Goal: Task Accomplishment & Management: Manage account settings

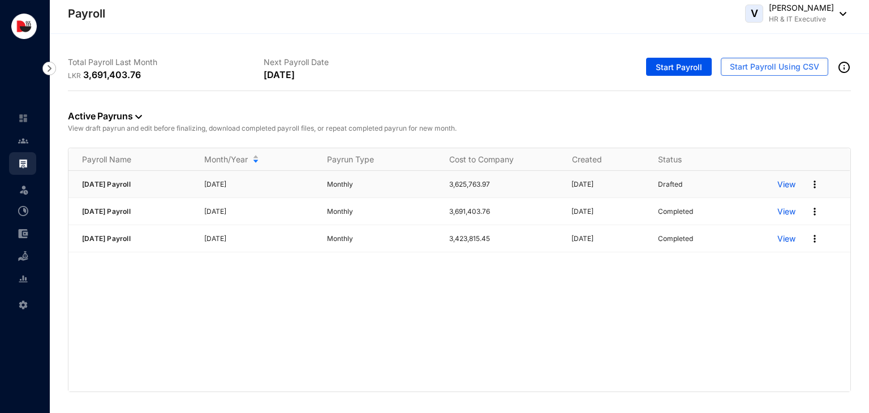
click at [785, 179] on p "View" at bounding box center [787, 184] width 18 height 11
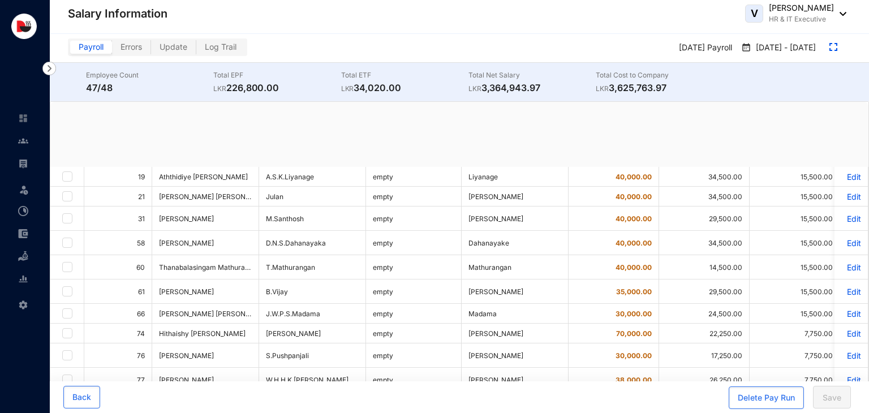
checkbox input "true"
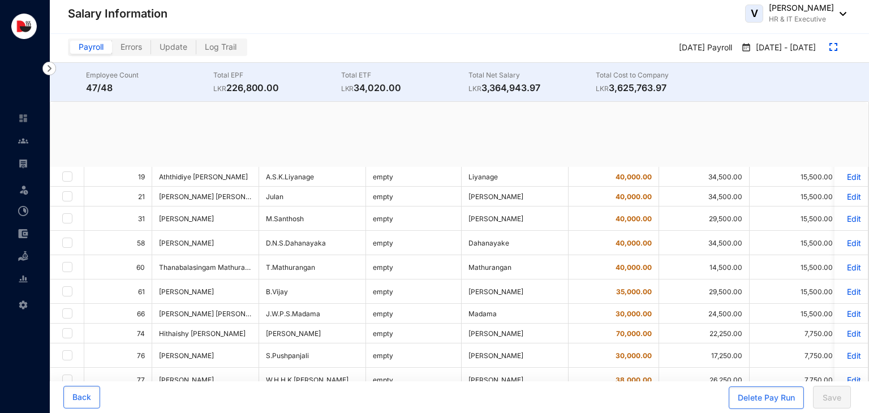
checkbox input "true"
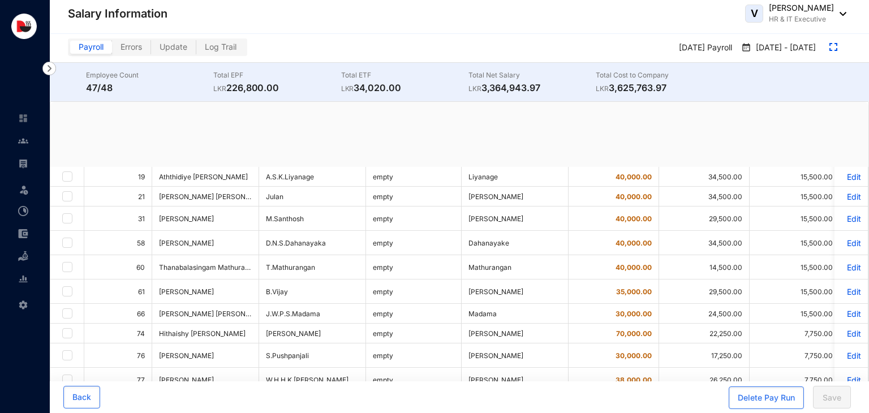
checkbox input "true"
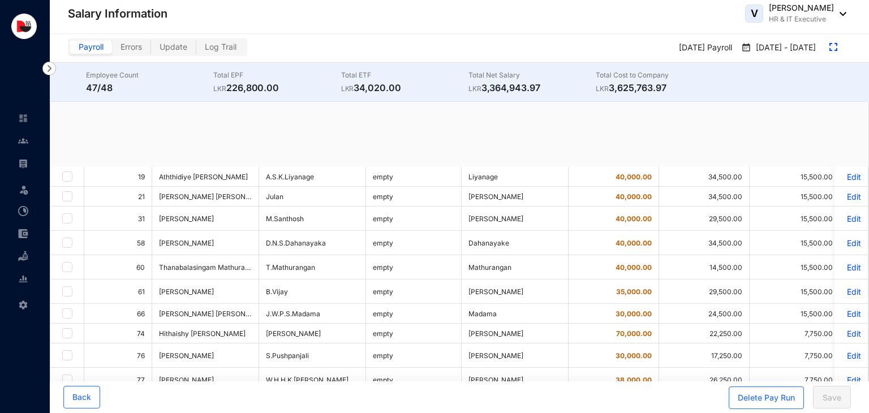
checkbox input "true"
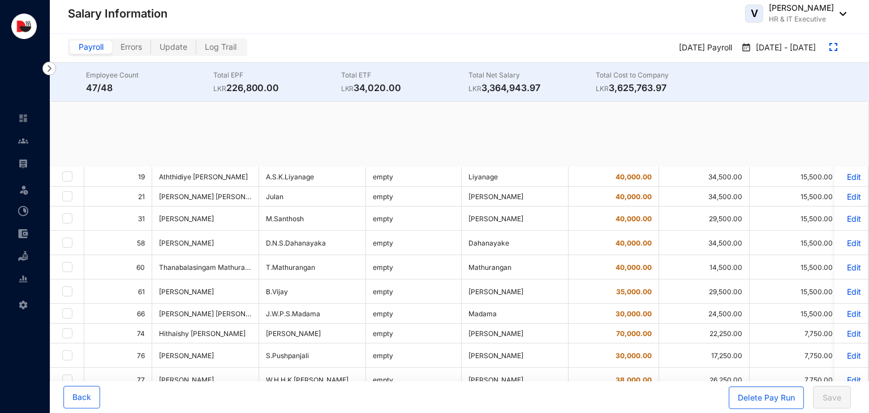
checkbox input "true"
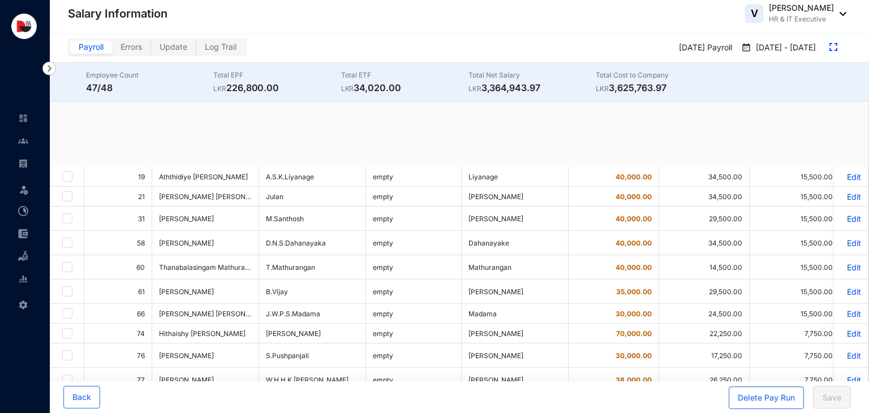
checkbox input "true"
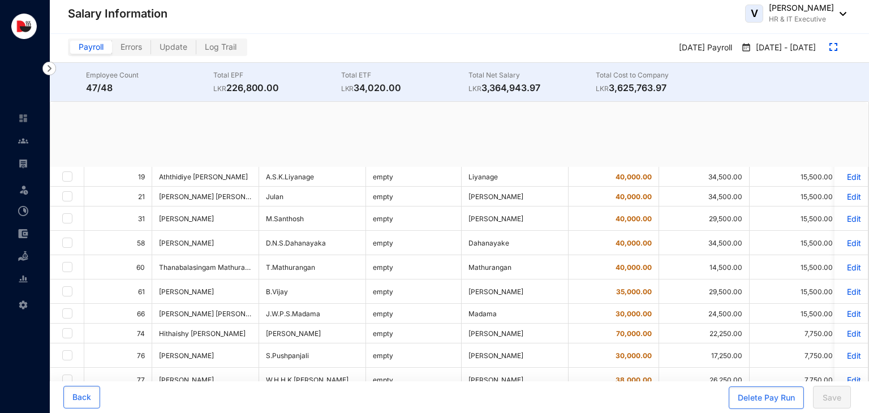
checkbox input "true"
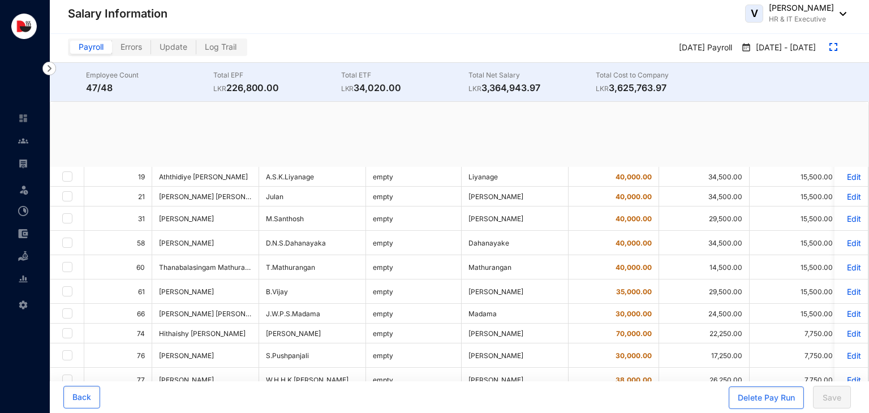
checkbox input "true"
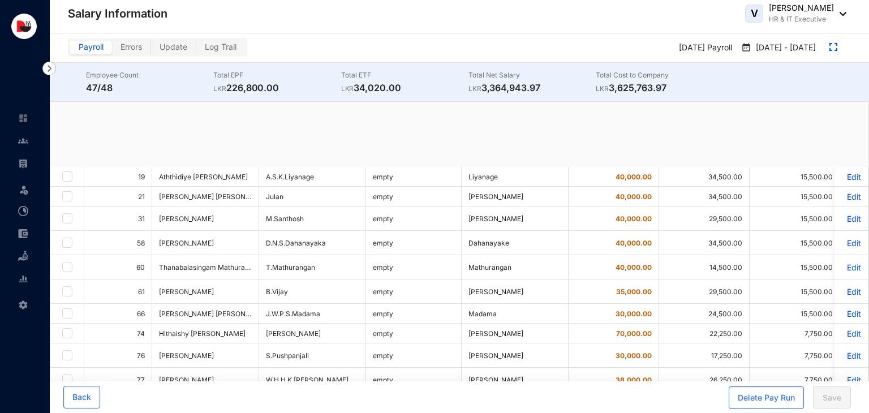
checkbox input "true"
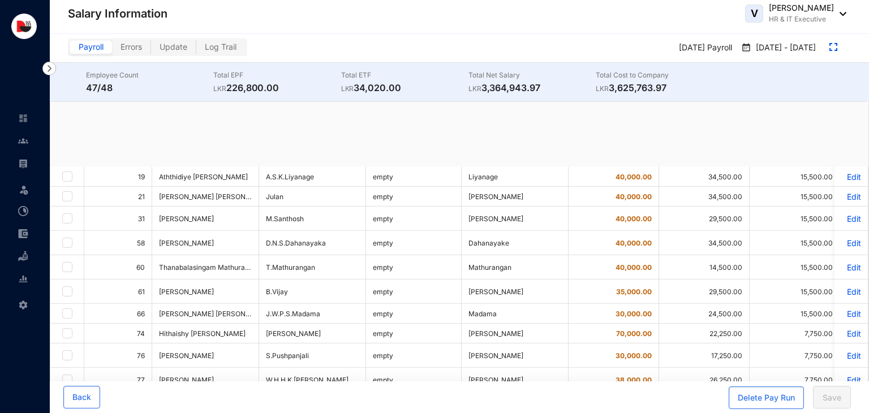
checkbox input "true"
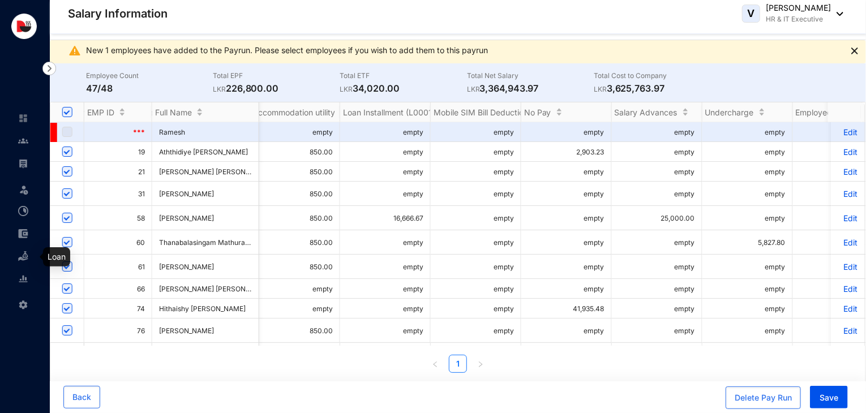
click at [27, 259] on img at bounding box center [23, 256] width 10 height 10
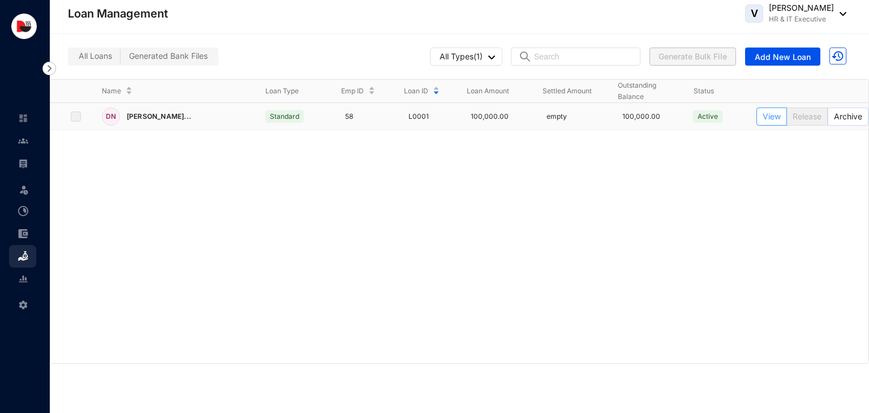
click at [769, 123] on button "View" at bounding box center [772, 117] width 31 height 18
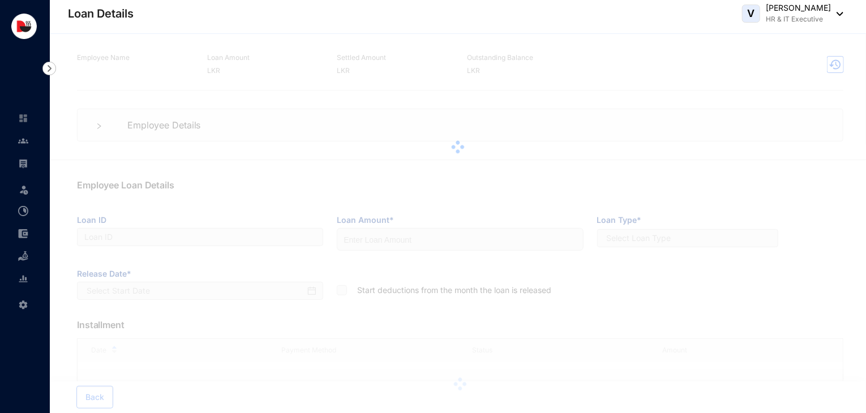
type input "L0001"
type input "100000"
checkbox input "true"
type input "21-08-2025"
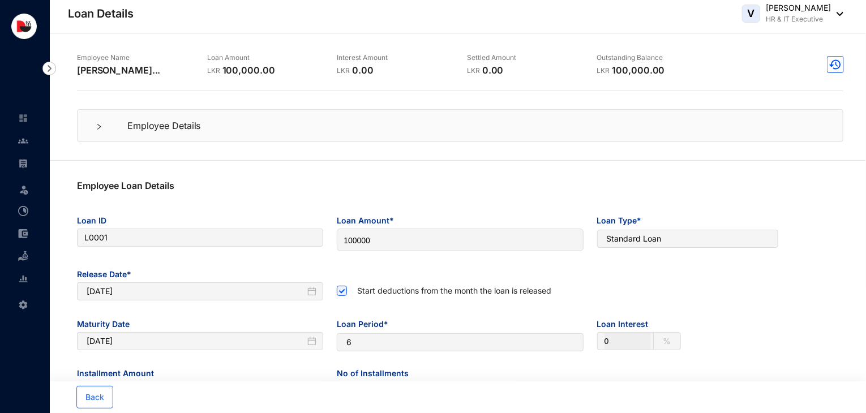
click at [254, 138] on div "Employee Details" at bounding box center [460, 125] width 766 height 33
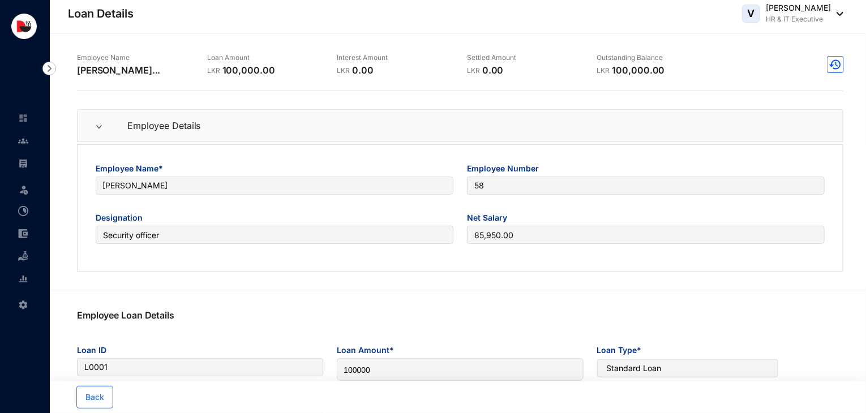
click at [254, 138] on div "Employee Details" at bounding box center [460, 125] width 766 height 33
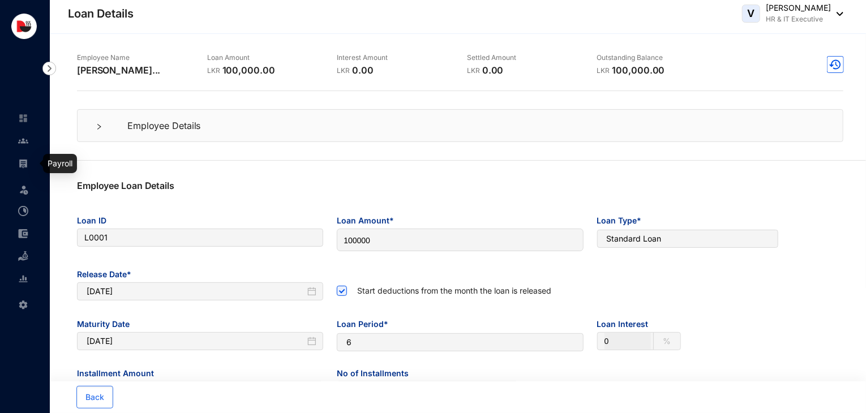
click at [18, 164] on img at bounding box center [23, 163] width 10 height 10
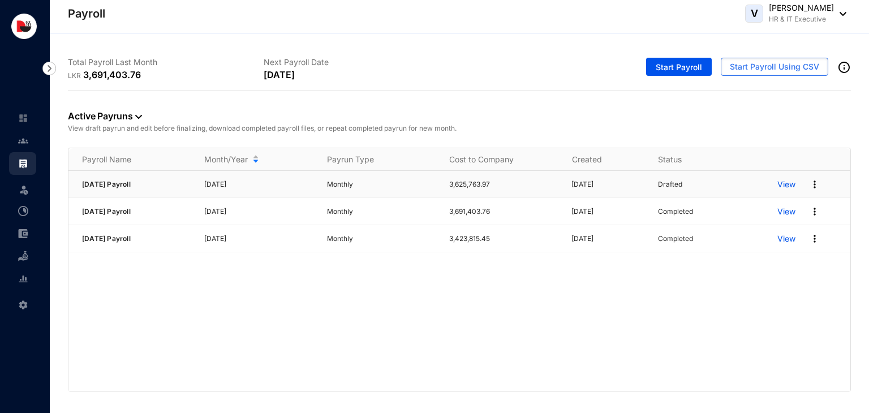
click at [790, 187] on p "View" at bounding box center [787, 184] width 18 height 11
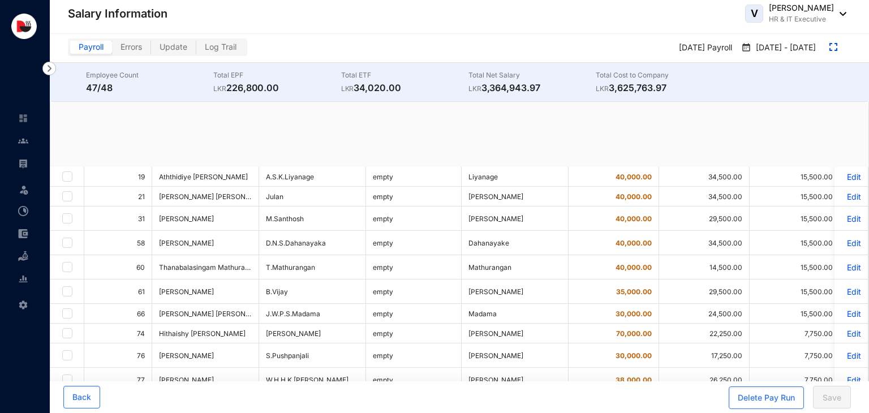
checkbox input "true"
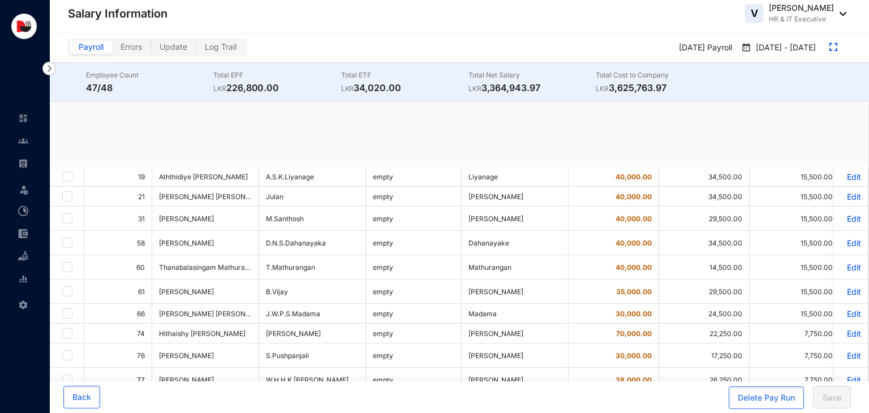
checkbox input "true"
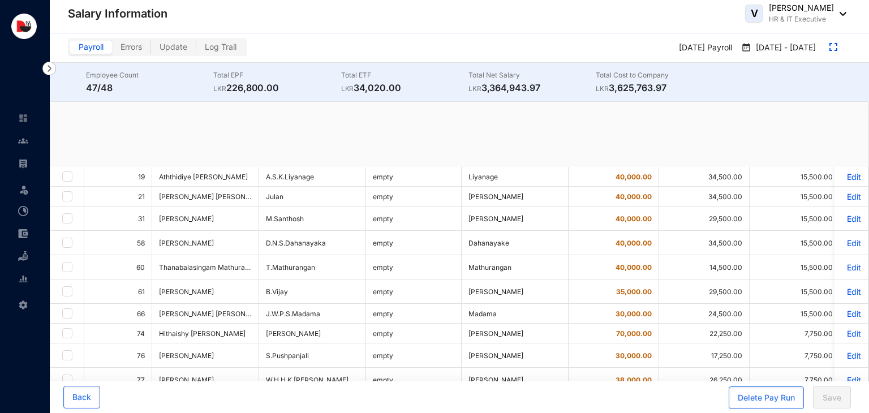
checkbox input "true"
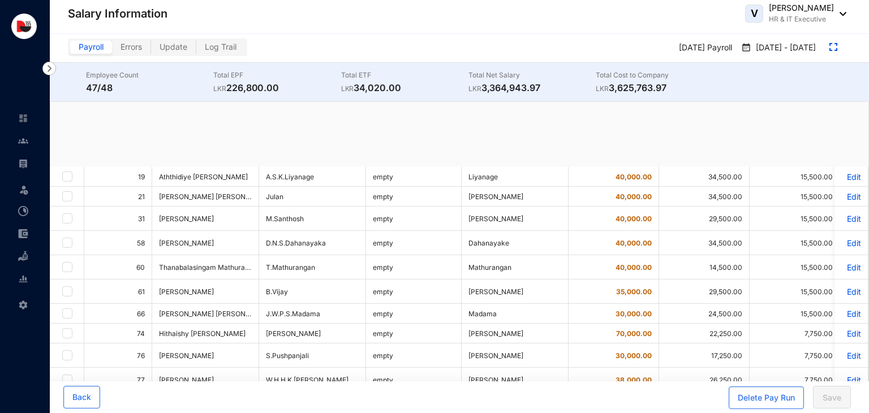
checkbox input "true"
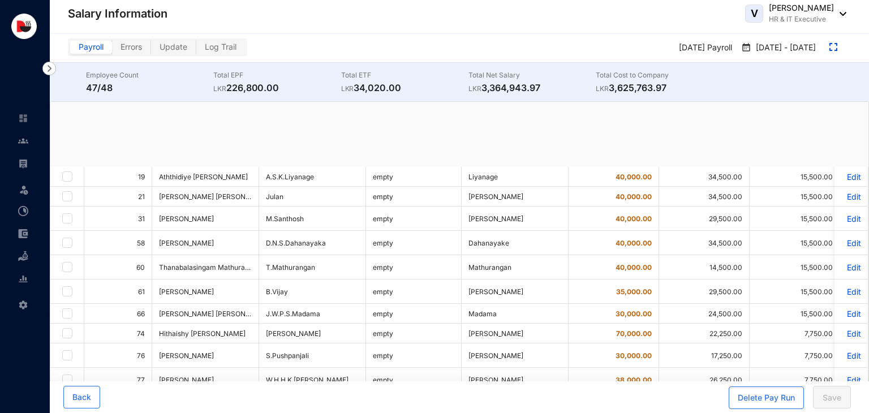
checkbox input "true"
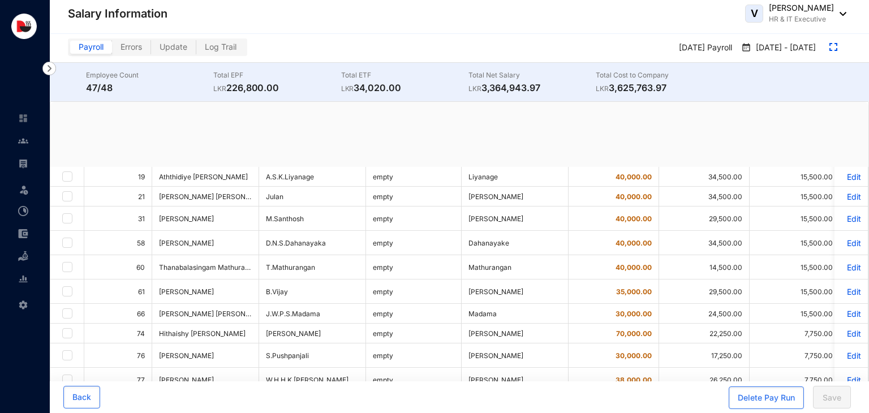
checkbox input "true"
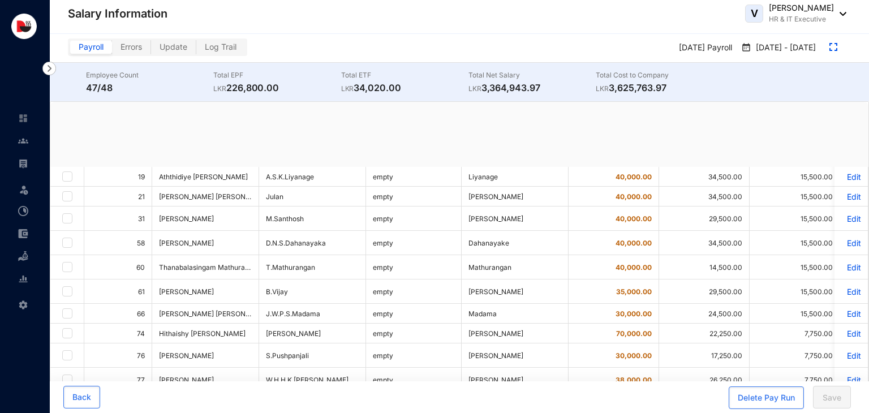
checkbox input "true"
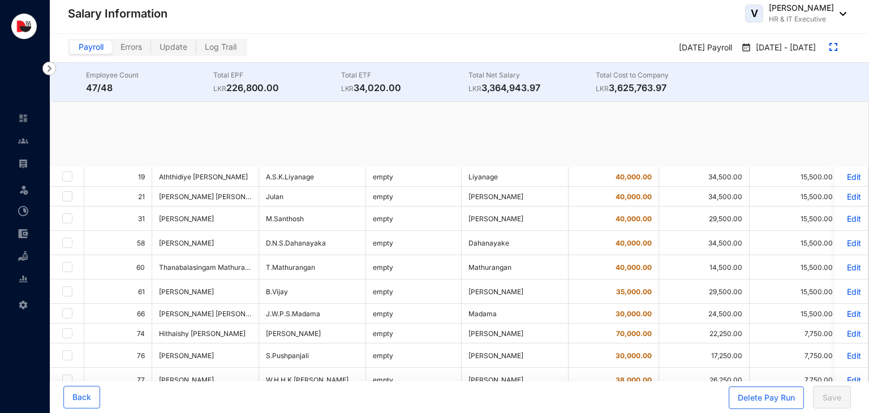
checkbox input "true"
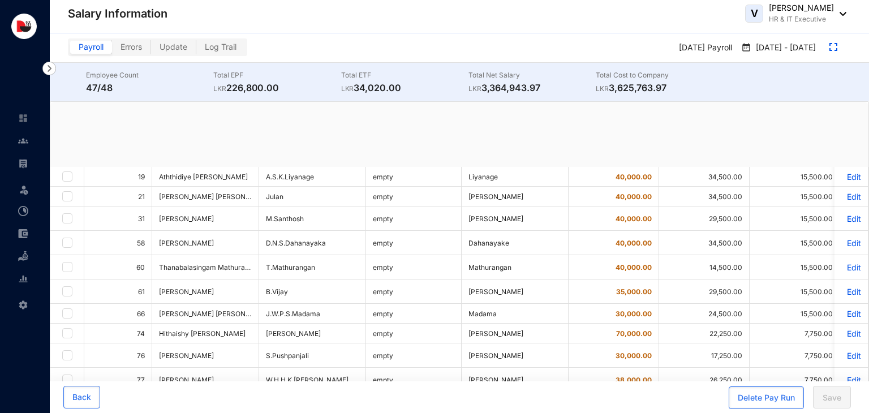
checkbox input "true"
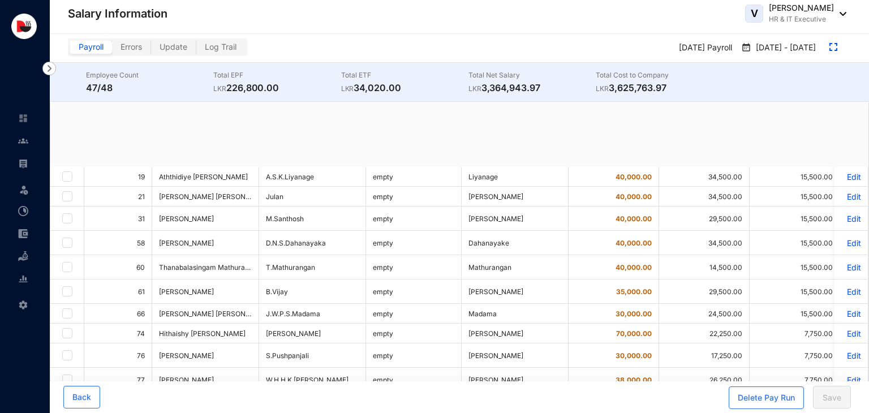
checkbox input "true"
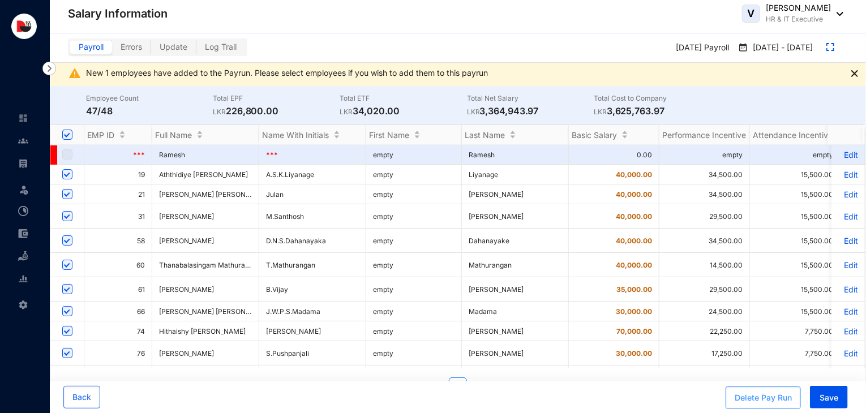
click at [778, 404] on button "Delete Pay Run" at bounding box center [763, 398] width 75 height 23
click at [768, 403] on div "Delete Pay Run" at bounding box center [763, 397] width 57 height 11
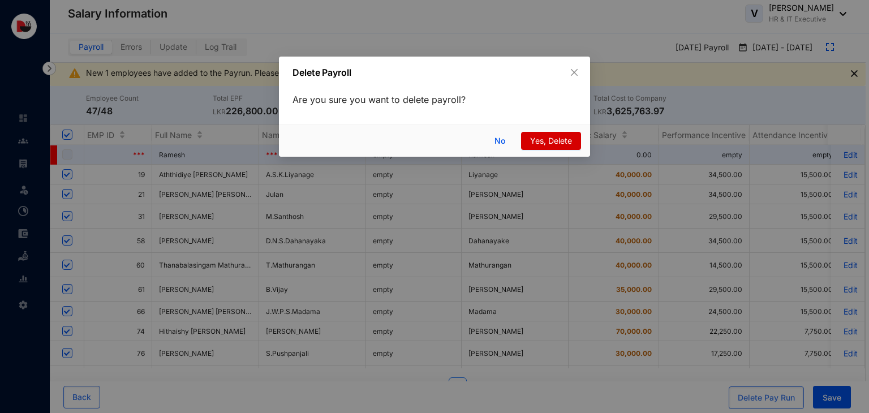
click at [562, 141] on span "Yes, Delete" at bounding box center [551, 141] width 42 height 12
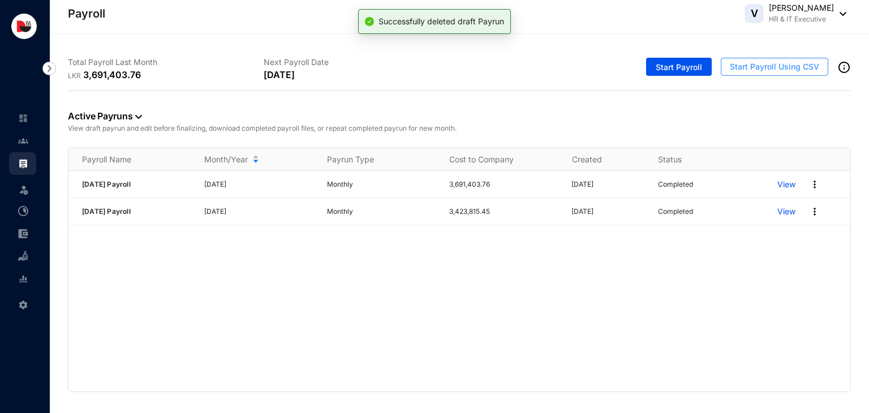
click at [747, 72] on button "Start Payroll Using CSV" at bounding box center [775, 67] width 108 height 18
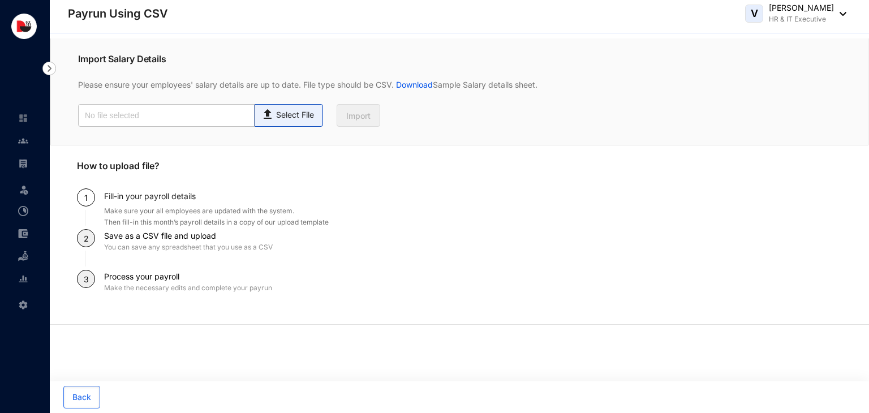
click at [285, 117] on p "Select File" at bounding box center [295, 115] width 38 height 12
click at [0, 0] on input "Select File" at bounding box center [0, 0] width 0 height 0
type input "2025 August Payroll Humanised CSV.csv"
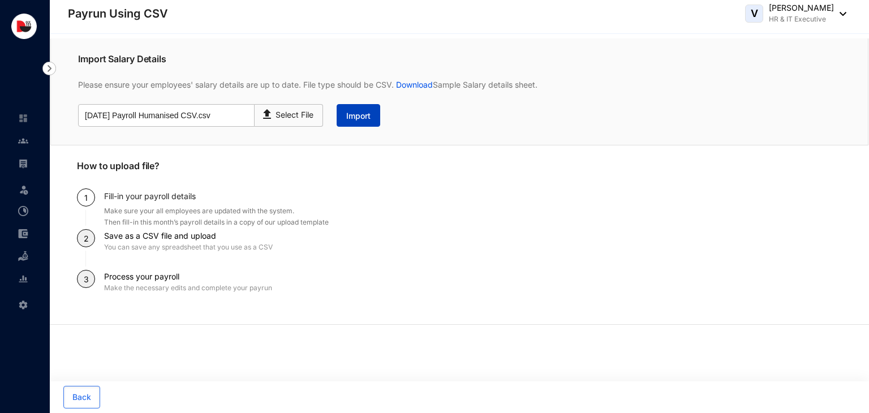
click at [363, 117] on span "Import" at bounding box center [358, 115] width 24 height 11
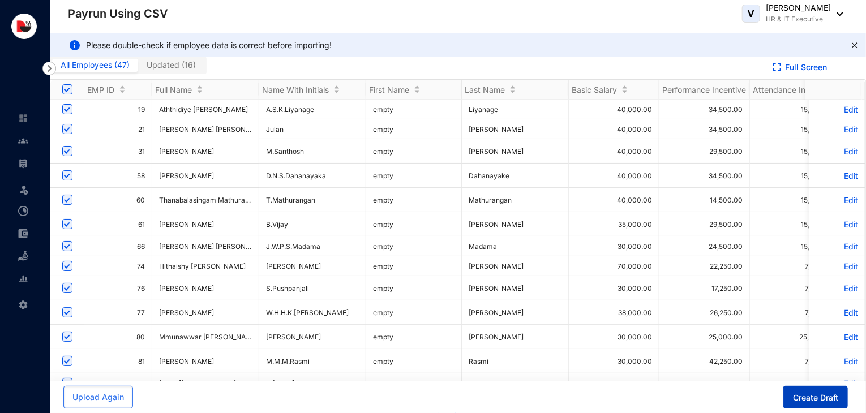
click at [815, 397] on span "Create Draft" at bounding box center [815, 397] width 45 height 11
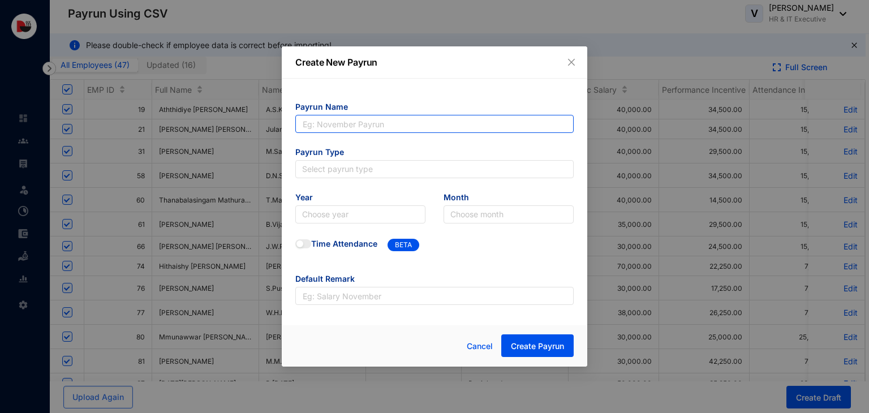
click at [404, 123] on input "text" at bounding box center [434, 124] width 279 height 18
type input "[DATE] Payroll"
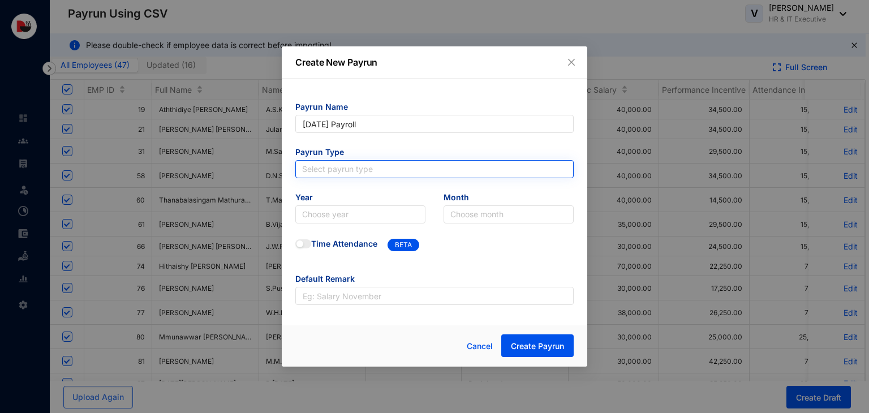
type input "[DATE] Payroll"
click at [360, 166] on input "search" at bounding box center [434, 169] width 265 height 17
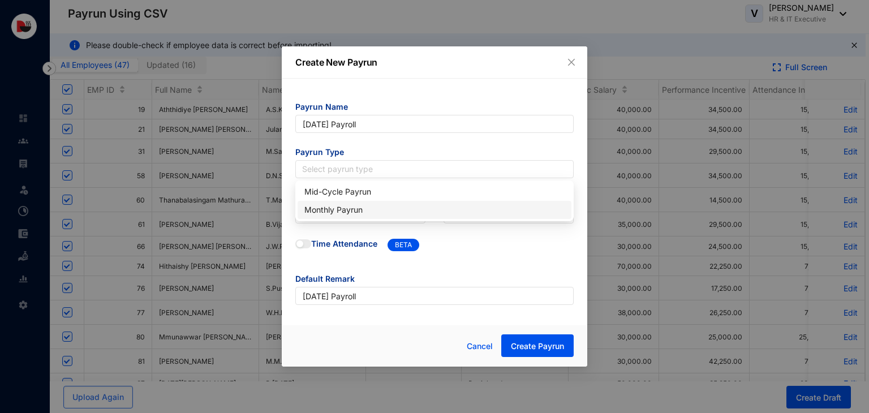
click at [370, 204] on div "Monthly Payrun" at bounding box center [435, 210] width 260 height 12
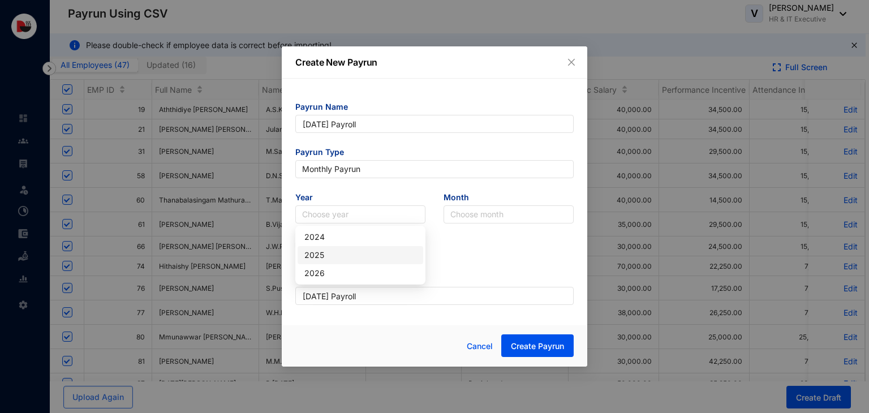
drag, startPoint x: 348, startPoint y: 213, endPoint x: 325, endPoint y: 256, distance: 48.1
click at [325, 256] on body "Payrun Using CSV Leave Settings Payrun Using CSV V Vijay Baskaran HR & IT Execu…" at bounding box center [433, 206] width 866 height 413
click at [325, 256] on div "2025" at bounding box center [361, 255] width 112 height 12
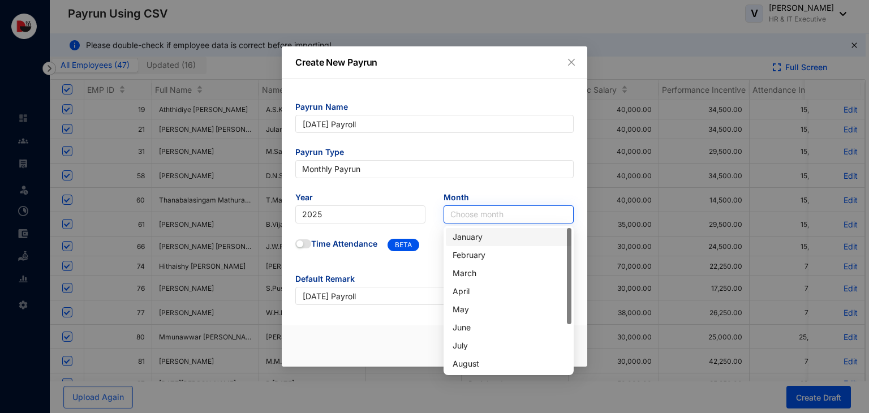
click at [494, 217] on input "search" at bounding box center [509, 214] width 117 height 17
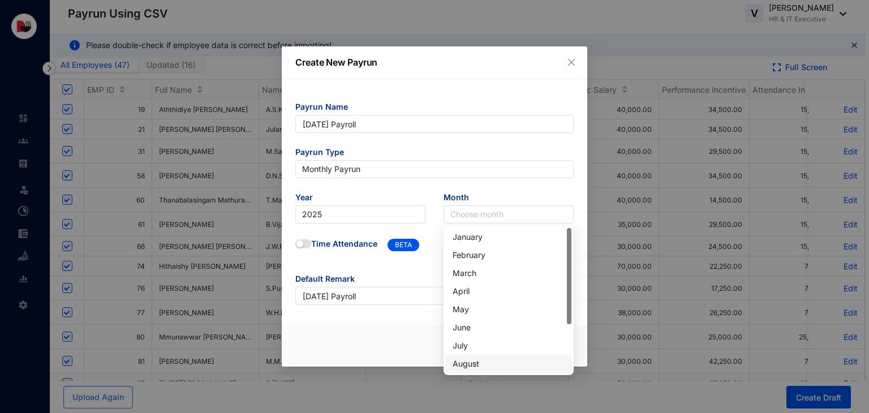
click at [474, 363] on div "August" at bounding box center [509, 364] width 112 height 12
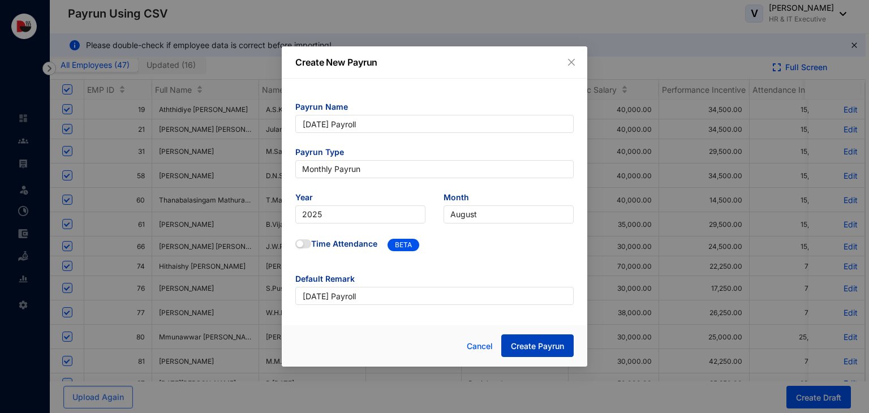
click at [545, 345] on span "Create Payrun" at bounding box center [537, 346] width 53 height 11
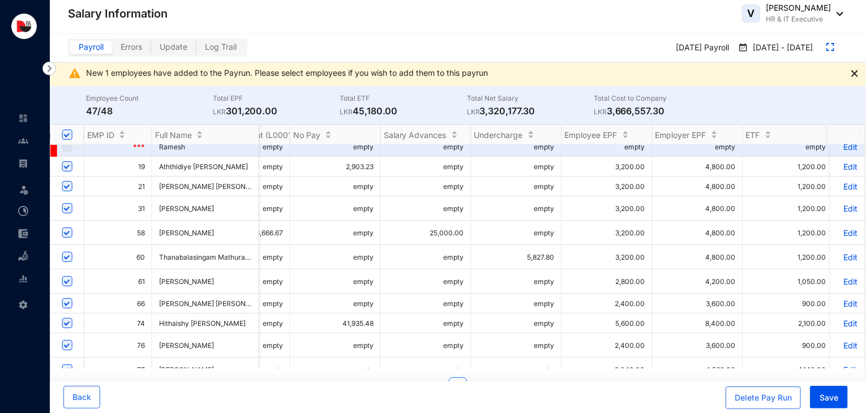
scroll to position [8, 763]
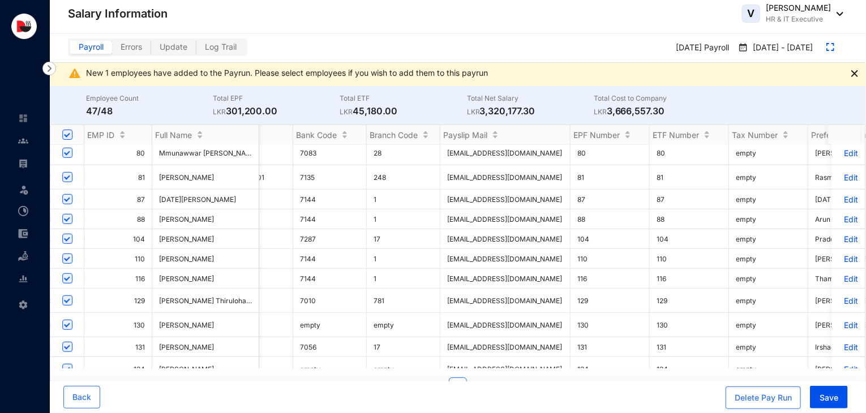
click at [845, 328] on p "Edit" at bounding box center [848, 325] width 20 height 10
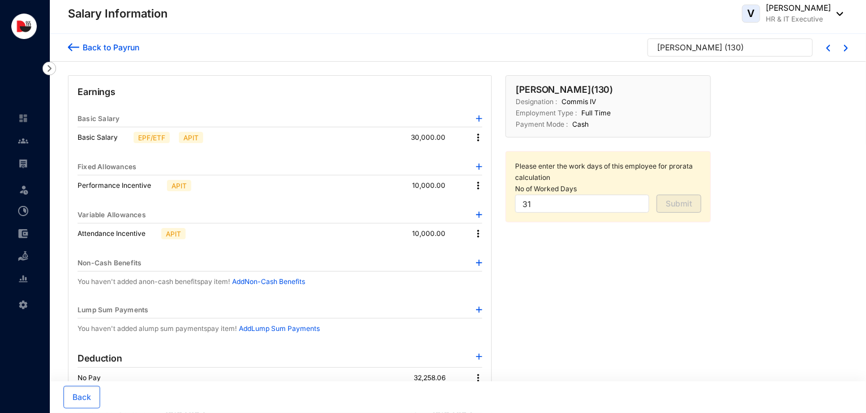
click at [480, 139] on img at bounding box center [478, 137] width 11 height 11
click at [489, 161] on span "Edit" at bounding box center [489, 156] width 14 height 12
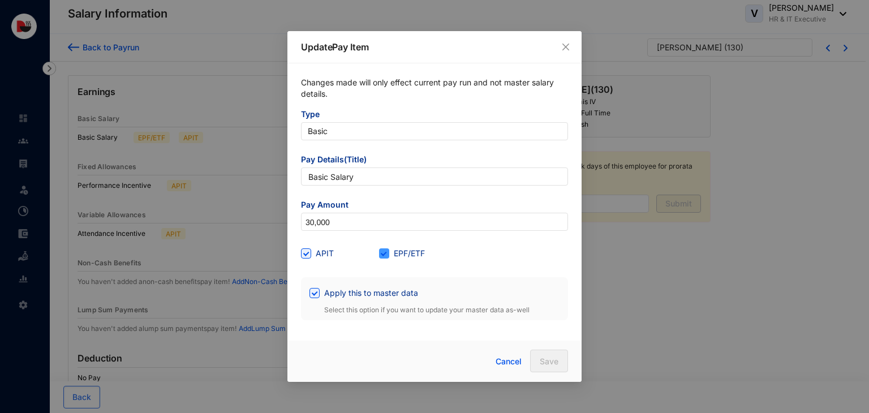
click at [385, 251] on input "EPF/ETF" at bounding box center [383, 253] width 8 height 8
checkbox input "false"
click at [557, 358] on span "Save" at bounding box center [549, 361] width 19 height 11
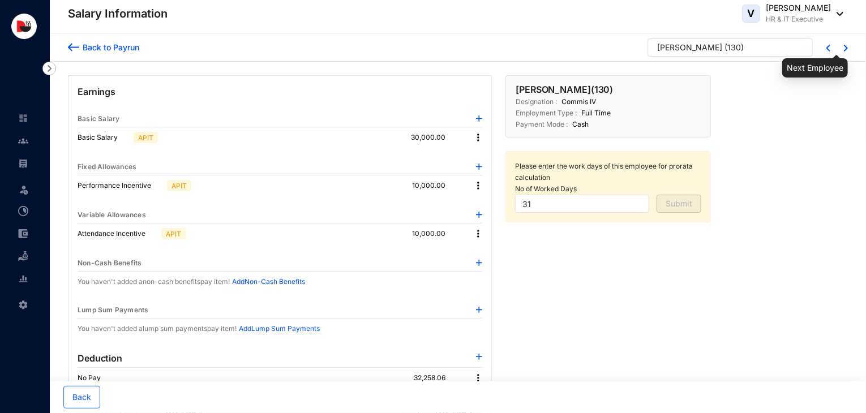
click at [845, 48] on img at bounding box center [846, 48] width 4 height 7
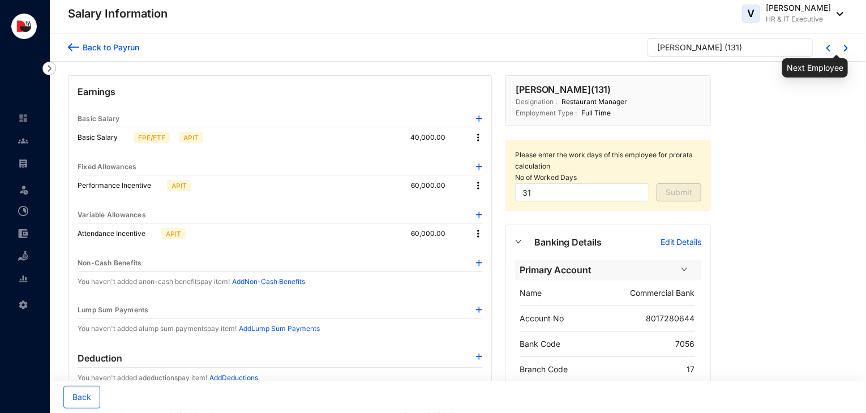
click at [845, 48] on img at bounding box center [846, 48] width 4 height 7
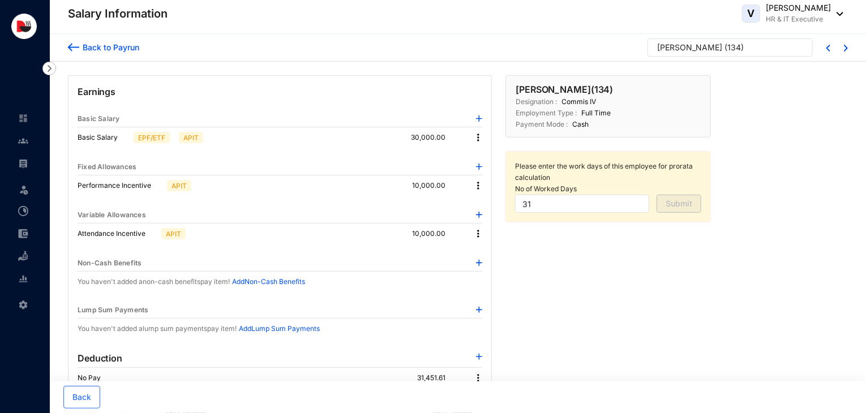
click at [479, 136] on img at bounding box center [478, 137] width 11 height 11
click at [488, 156] on span "Edit" at bounding box center [489, 156] width 14 height 12
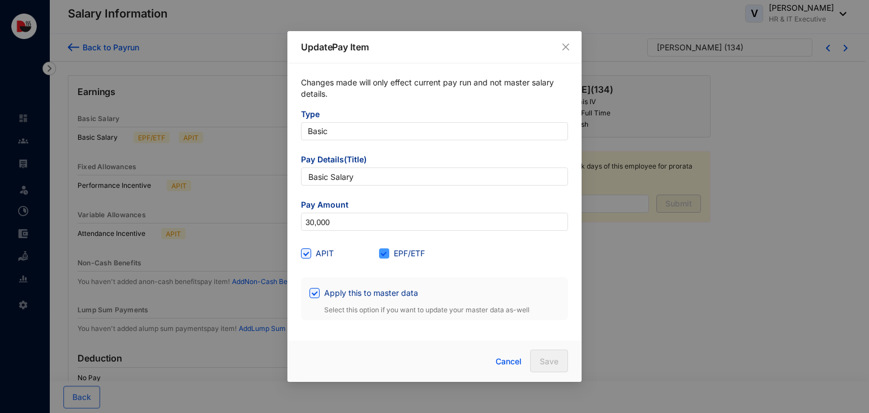
click at [397, 256] on span "EPF/ETF" at bounding box center [409, 253] width 40 height 12
click at [387, 256] on input "EPF/ETF" at bounding box center [383, 253] width 8 height 8
checkbox input "false"
click at [555, 358] on span "Save" at bounding box center [549, 361] width 19 height 11
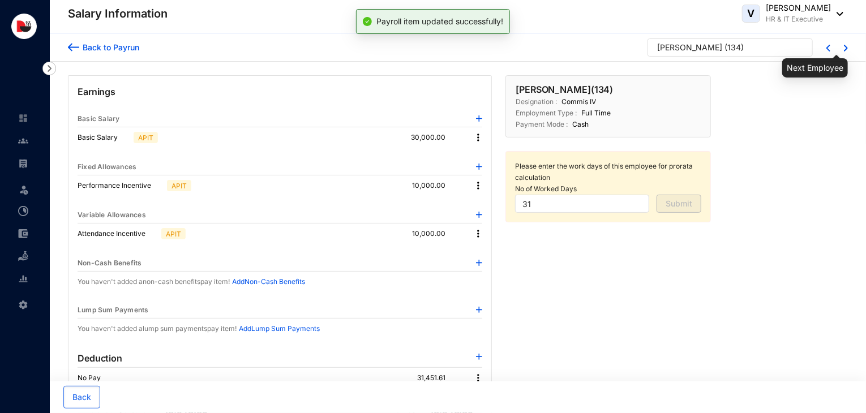
click at [845, 48] on img at bounding box center [846, 48] width 4 height 7
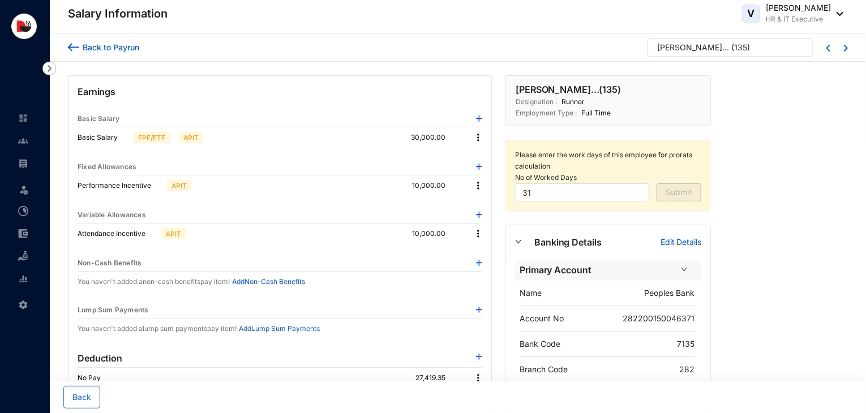
click at [474, 138] on img at bounding box center [478, 137] width 11 height 11
click at [487, 161] on span "Edit" at bounding box center [489, 156] width 14 height 12
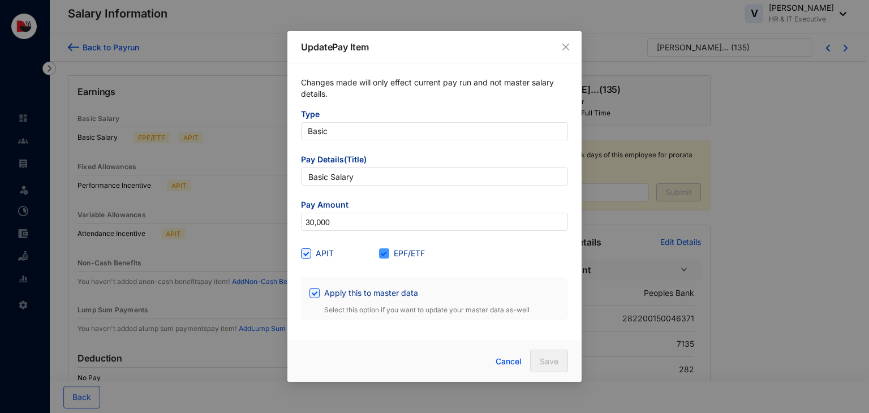
click at [397, 254] on span "EPF/ETF" at bounding box center [409, 253] width 40 height 12
click at [387, 254] on input "EPF/ETF" at bounding box center [383, 253] width 8 height 8
checkbox input "false"
click at [542, 350] on button "Save" at bounding box center [549, 361] width 38 height 23
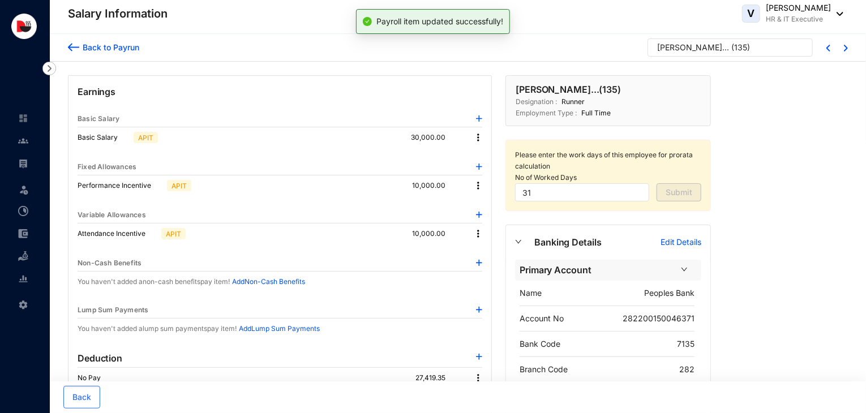
click at [849, 46] on div "Back to Payrun Kavitha Lakmini Wickramaara... ( 135 )" at bounding box center [458, 48] width 816 height 28
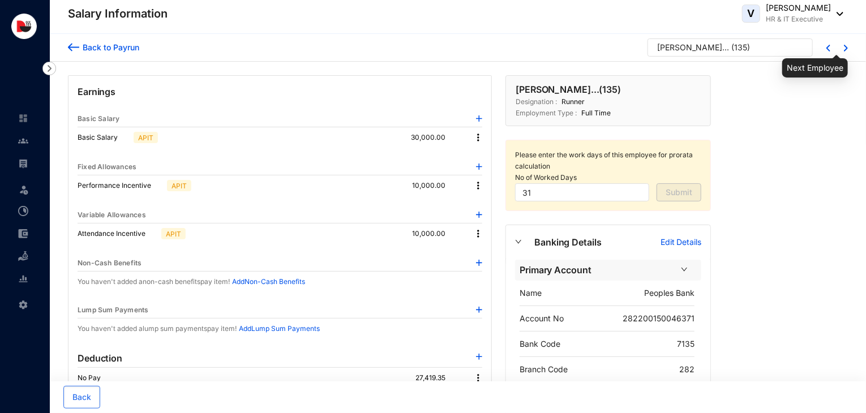
click at [845, 50] on img at bounding box center [846, 48] width 4 height 7
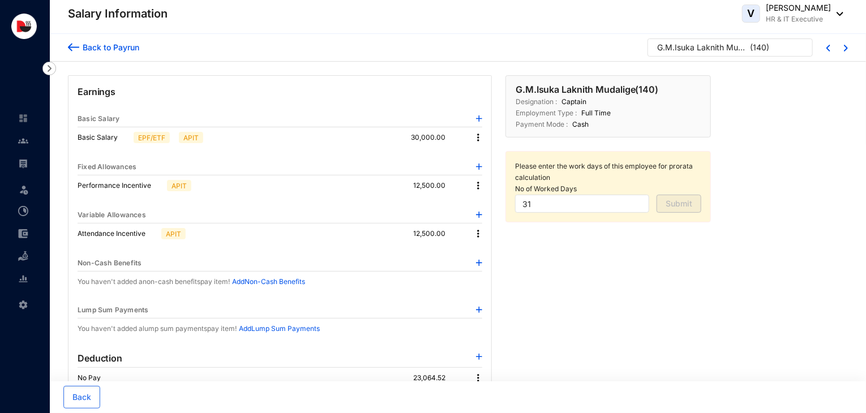
click at [479, 137] on img at bounding box center [478, 137] width 11 height 11
click at [500, 153] on li "Edit" at bounding box center [489, 156] width 28 height 18
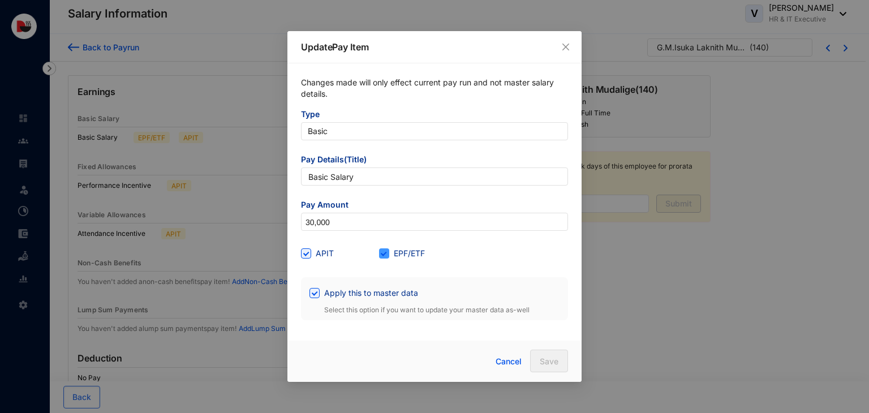
click at [404, 258] on span "EPF/ETF" at bounding box center [409, 253] width 40 height 12
click at [387, 256] on input "EPF/ETF" at bounding box center [383, 253] width 8 height 8
checkbox input "false"
click at [537, 356] on button "Save" at bounding box center [549, 361] width 38 height 23
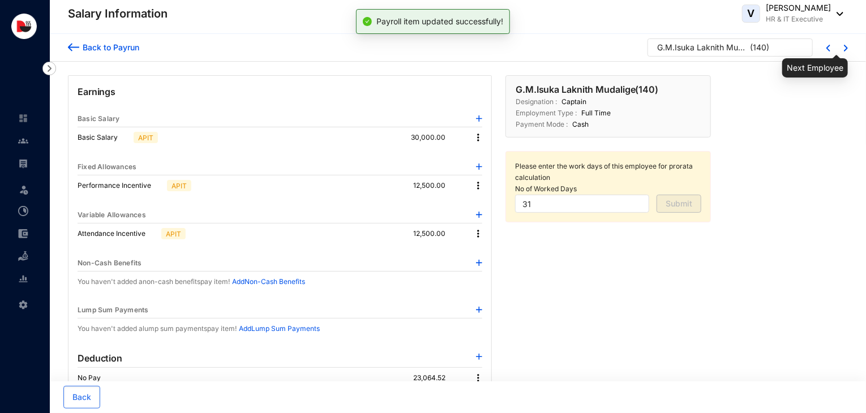
click at [845, 49] on img at bounding box center [846, 48] width 4 height 7
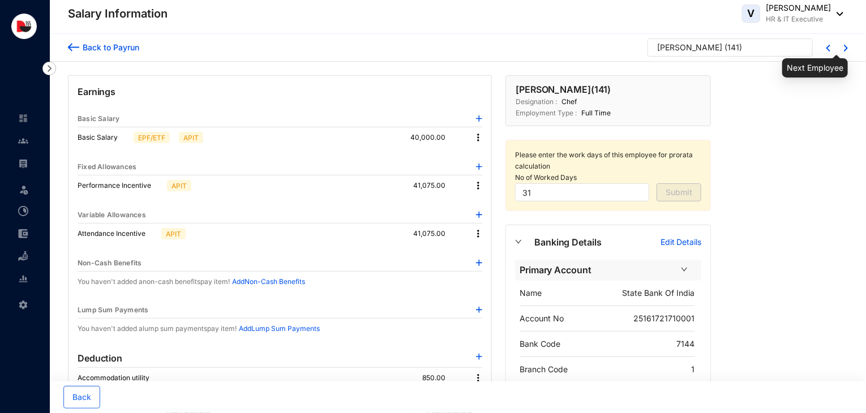
click at [845, 49] on img at bounding box center [846, 48] width 4 height 7
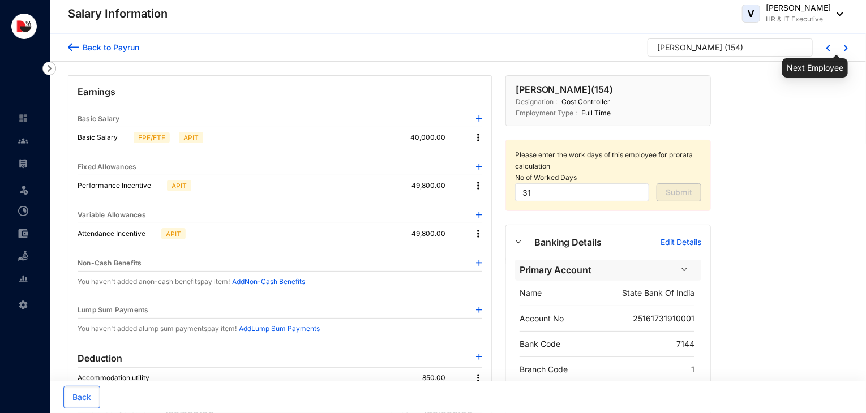
click at [845, 49] on img at bounding box center [846, 48] width 4 height 7
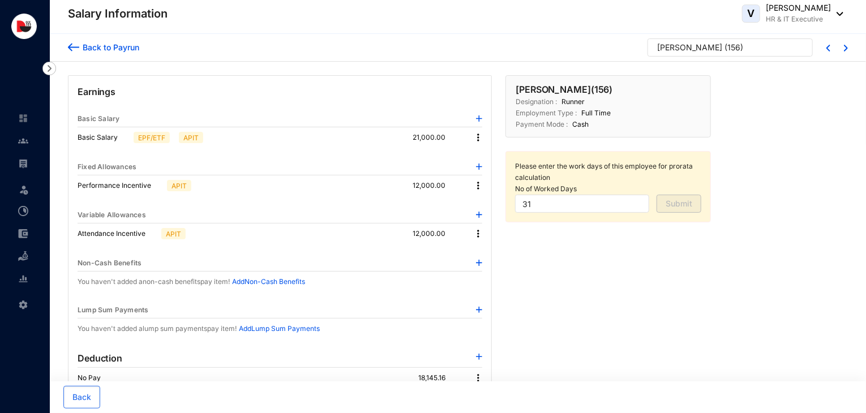
click at [475, 139] on img at bounding box center [478, 137] width 11 height 11
click at [494, 158] on span "Edit" at bounding box center [489, 156] width 14 height 12
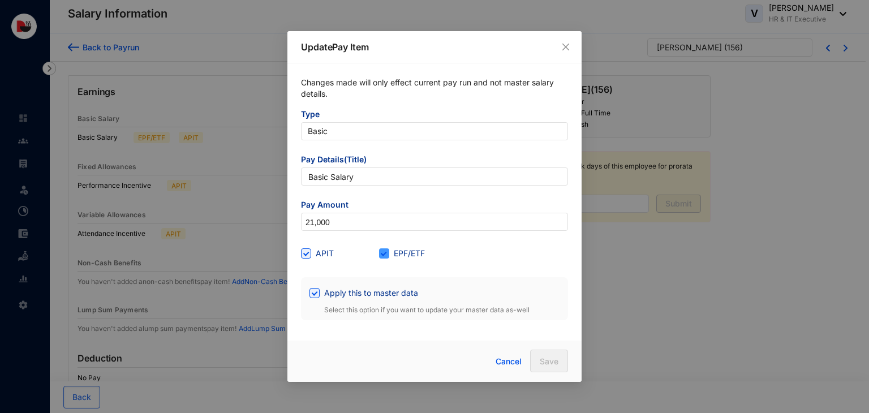
click at [413, 255] on span "EPF/ETF" at bounding box center [409, 253] width 40 height 12
click at [387, 255] on input "EPF/ETF" at bounding box center [383, 253] width 8 height 8
checkbox input "false"
click at [543, 358] on span "Save" at bounding box center [549, 361] width 19 height 11
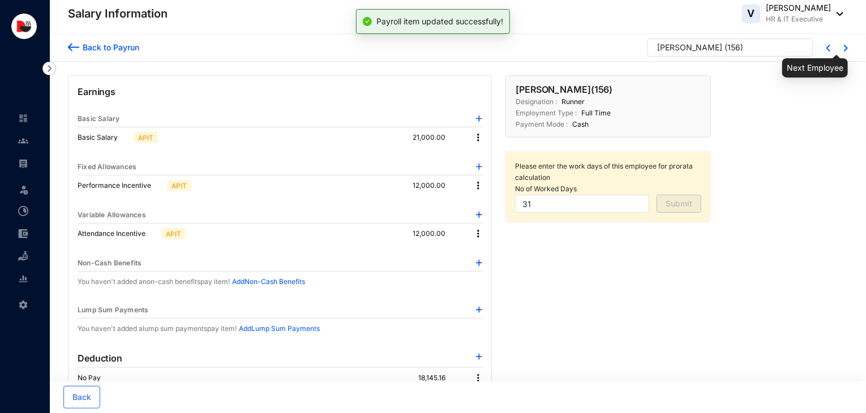
click at [844, 46] on img at bounding box center [846, 48] width 4 height 7
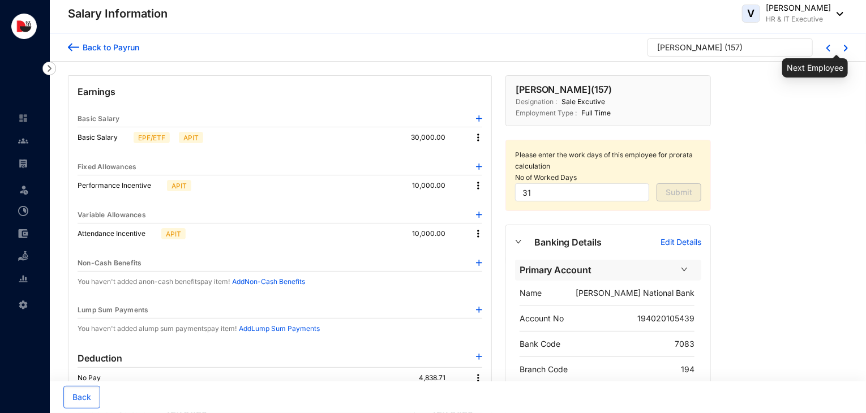
click at [844, 46] on img at bounding box center [846, 48] width 4 height 7
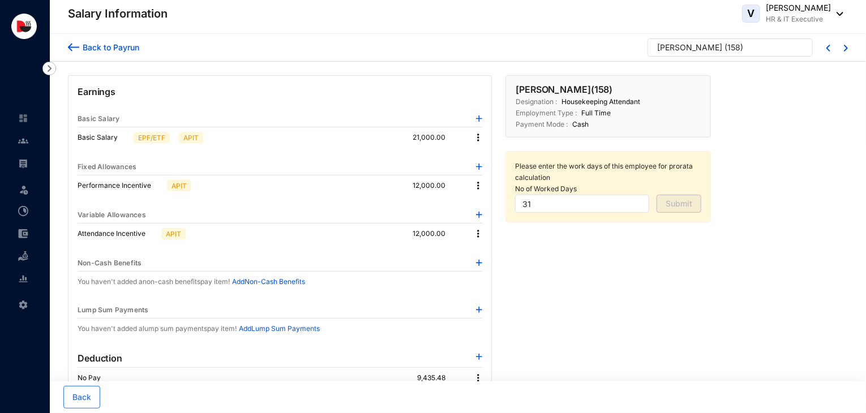
click at [474, 137] on img at bounding box center [478, 137] width 11 height 11
click at [485, 157] on span "Edit" at bounding box center [489, 156] width 14 height 12
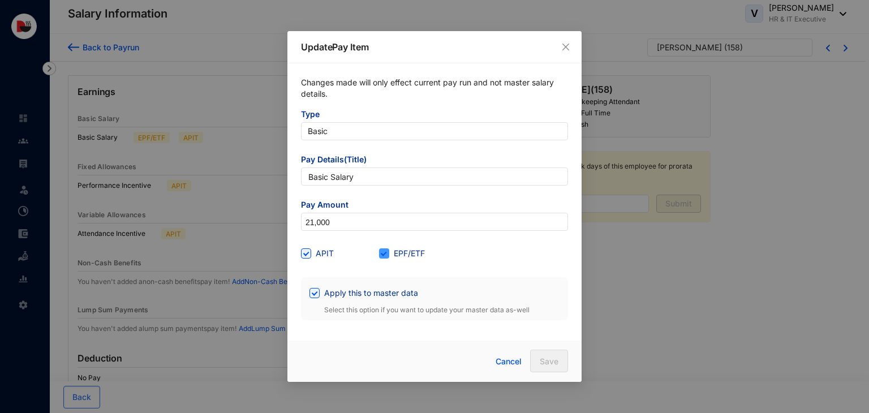
click at [408, 251] on span "EPF/ETF" at bounding box center [409, 253] width 40 height 12
click at [387, 251] on input "EPF/ETF" at bounding box center [383, 253] width 8 height 8
checkbox input "false"
click at [556, 360] on span "Save" at bounding box center [549, 361] width 19 height 11
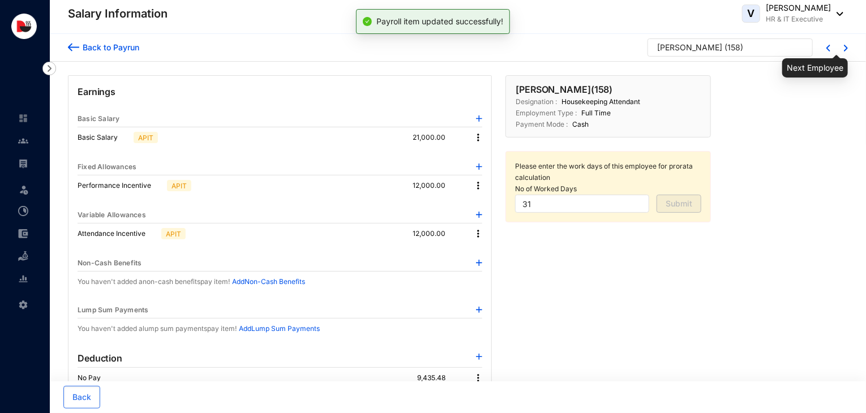
click at [847, 50] on img at bounding box center [846, 48] width 4 height 7
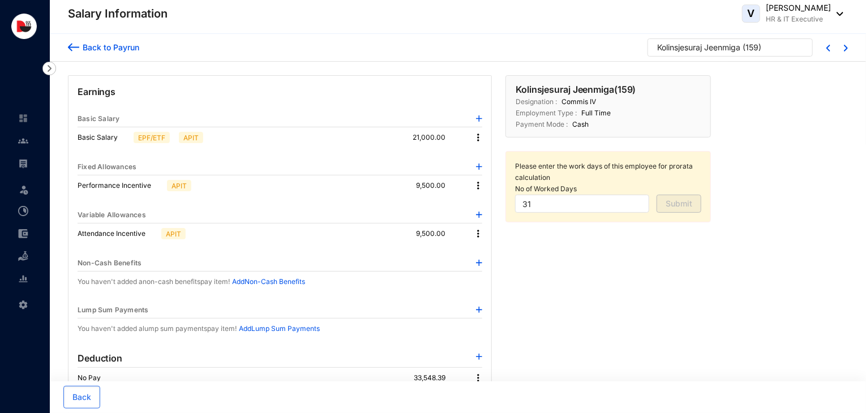
click at [826, 48] on div at bounding box center [822, 47] width 18 height 9
click at [826, 47] on img at bounding box center [828, 48] width 4 height 7
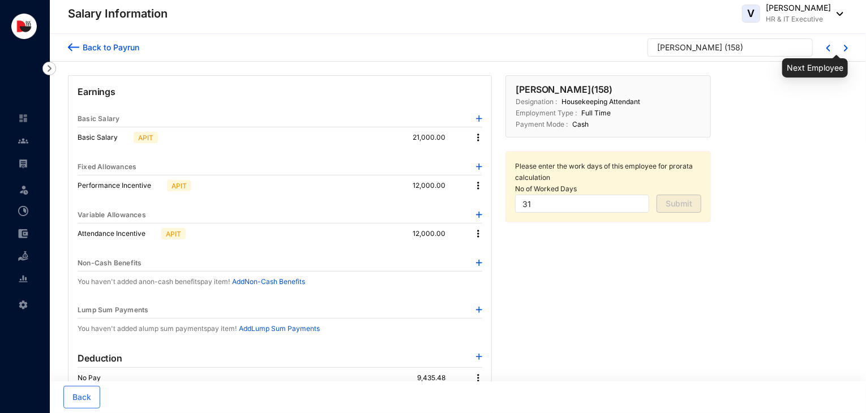
click at [847, 48] on img at bounding box center [846, 48] width 4 height 7
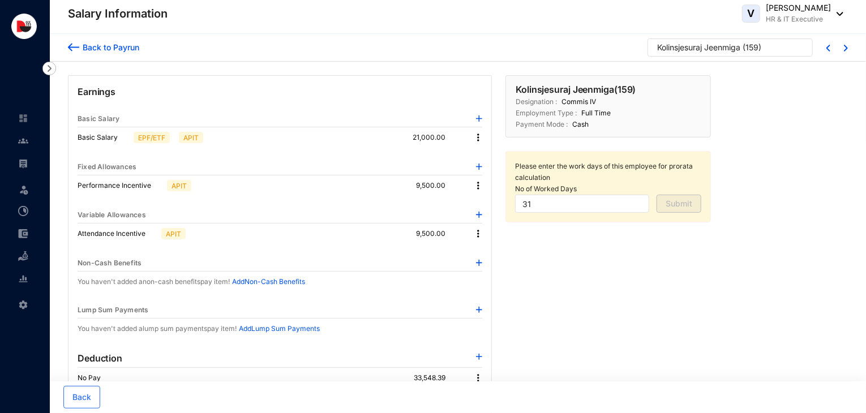
click at [476, 139] on img at bounding box center [478, 137] width 11 height 11
click at [493, 162] on li "Edit" at bounding box center [489, 156] width 28 height 18
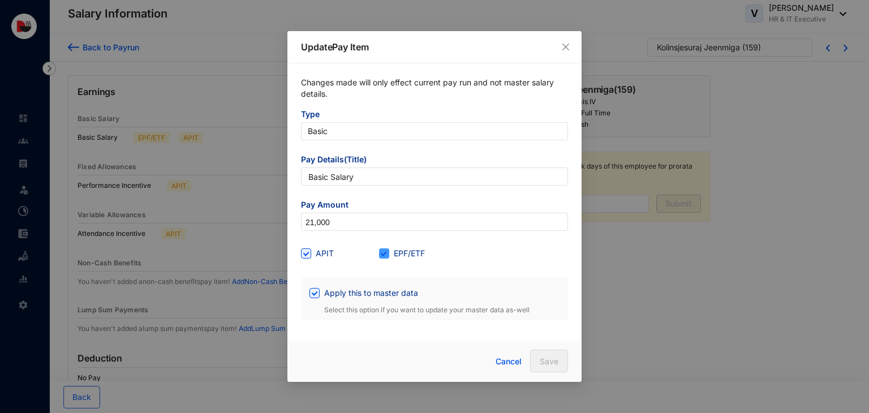
click at [401, 254] on span "EPF/ETF" at bounding box center [409, 253] width 40 height 12
click at [387, 254] on input "EPF/ETF" at bounding box center [383, 253] width 8 height 8
checkbox input "false"
click at [542, 357] on span "Save" at bounding box center [549, 361] width 19 height 11
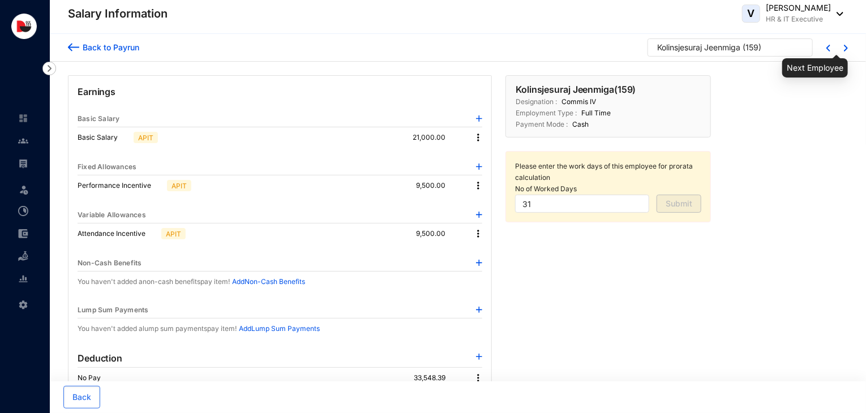
click at [846, 48] on img at bounding box center [846, 48] width 4 height 7
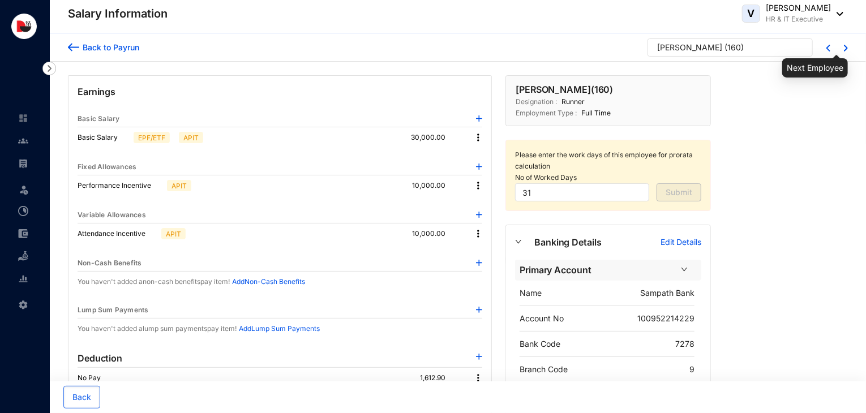
click at [846, 48] on img at bounding box center [846, 48] width 4 height 7
type input "0"
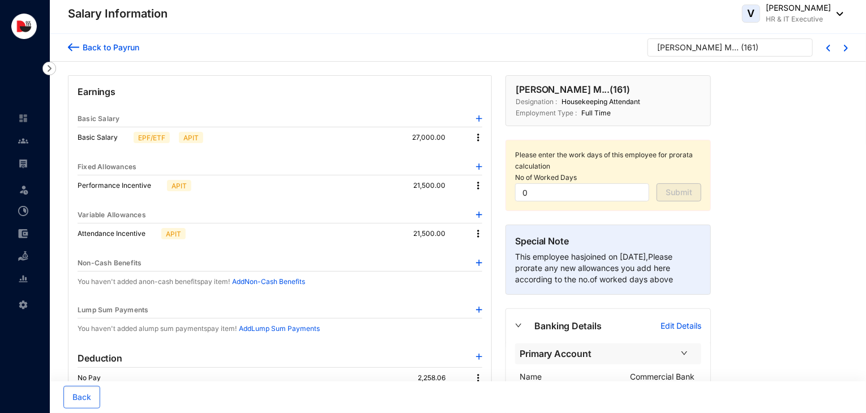
click at [478, 141] on img at bounding box center [478, 137] width 11 height 11
click at [498, 157] on li "Edit" at bounding box center [489, 156] width 28 height 18
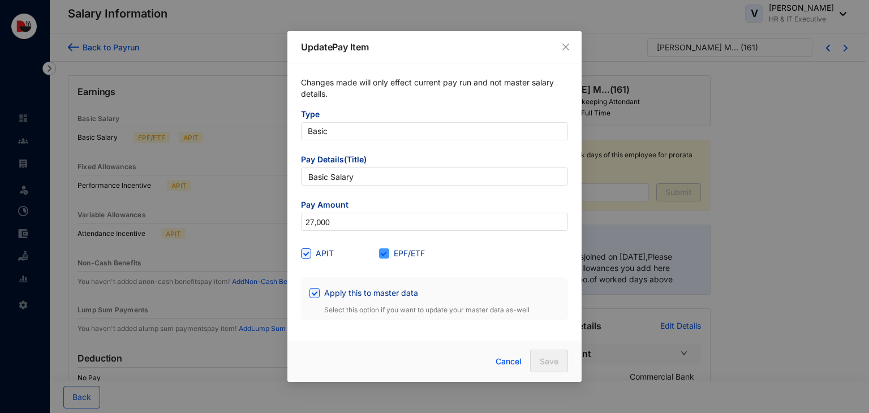
click at [399, 254] on span "EPF/ETF" at bounding box center [409, 253] width 40 height 12
click at [387, 254] on input "EPF/ETF" at bounding box center [383, 253] width 8 height 8
checkbox input "false"
click at [547, 365] on span "Save" at bounding box center [549, 361] width 19 height 11
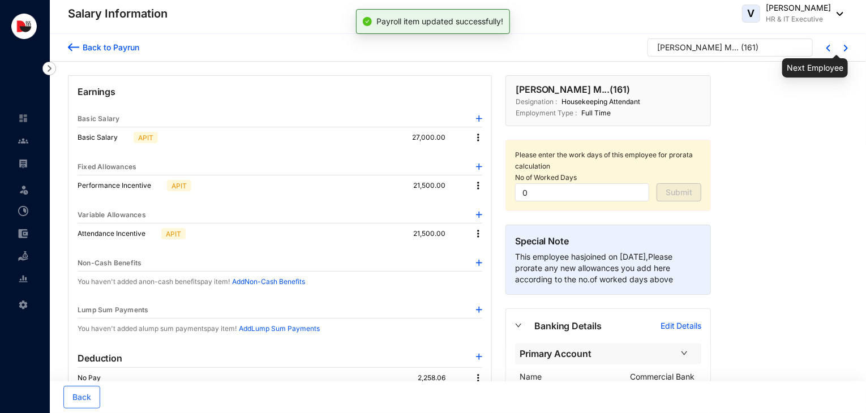
click at [847, 48] on img at bounding box center [846, 48] width 4 height 7
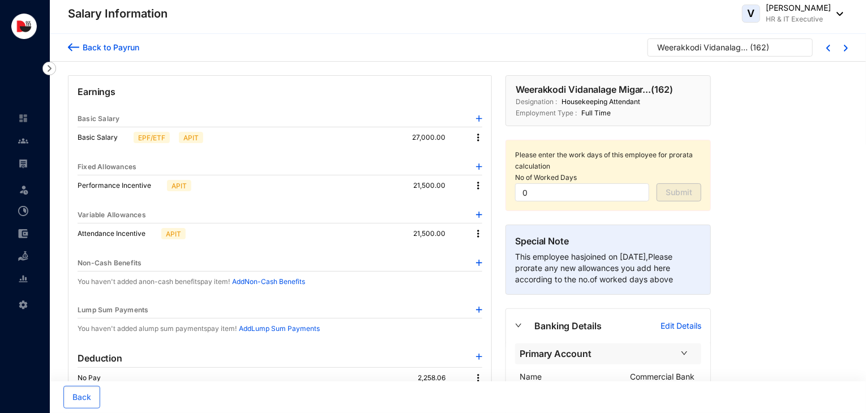
click at [475, 138] on img at bounding box center [478, 137] width 11 height 11
click at [481, 158] on li "Edit" at bounding box center [489, 156] width 28 height 18
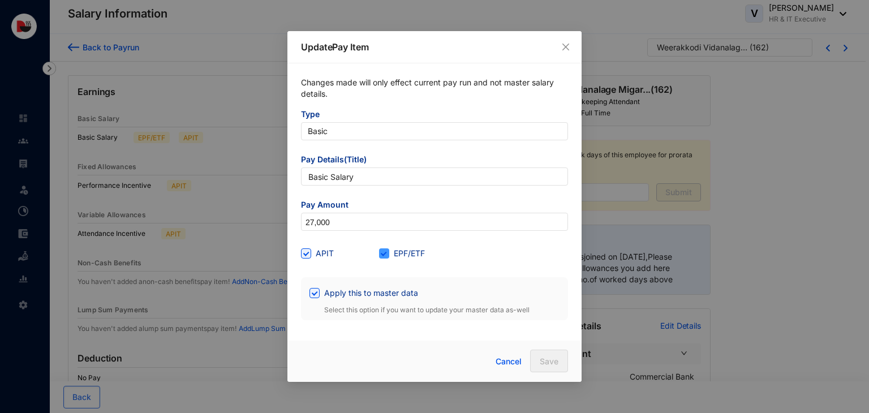
click at [392, 251] on span "EPF/ETF" at bounding box center [409, 253] width 40 height 12
click at [387, 251] on input "EPF/ETF" at bounding box center [383, 253] width 8 height 8
checkbox input "false"
click at [554, 357] on span "Save" at bounding box center [549, 361] width 19 height 11
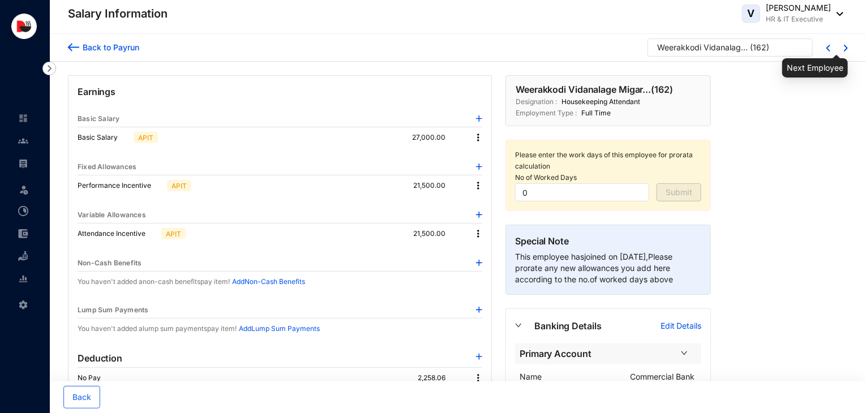
click at [847, 45] on img at bounding box center [846, 48] width 4 height 7
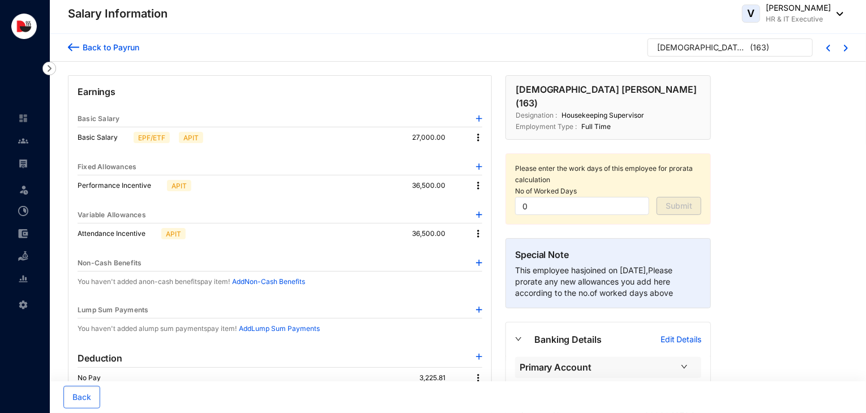
click at [478, 139] on img at bounding box center [478, 137] width 11 height 11
click at [491, 158] on span "Edit" at bounding box center [489, 156] width 14 height 12
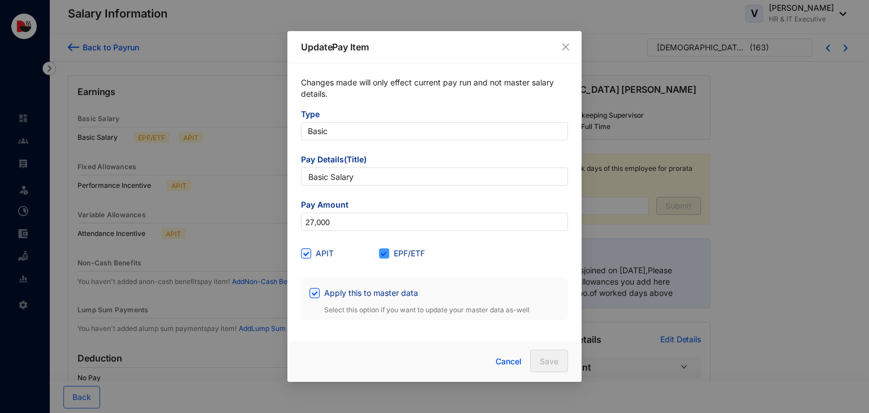
click at [406, 252] on span "EPF/ETF" at bounding box center [409, 253] width 40 height 12
click at [387, 252] on input "EPF/ETF" at bounding box center [383, 253] width 8 height 8
checkbox input "false"
click at [541, 357] on span "Save" at bounding box center [549, 361] width 19 height 11
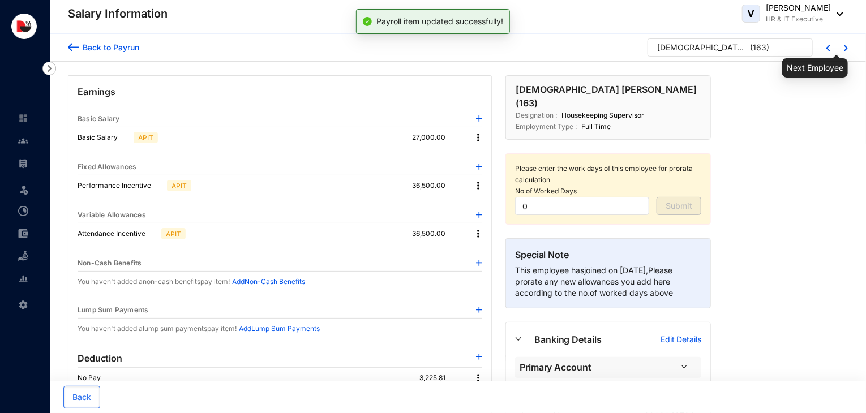
click at [846, 47] on img at bounding box center [846, 48] width 4 height 7
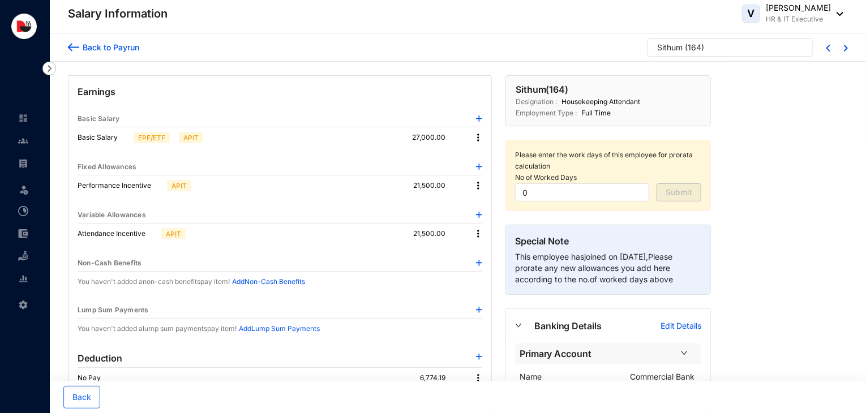
click at [478, 137] on img at bounding box center [478, 137] width 11 height 11
click at [487, 161] on span "Edit" at bounding box center [489, 156] width 14 height 12
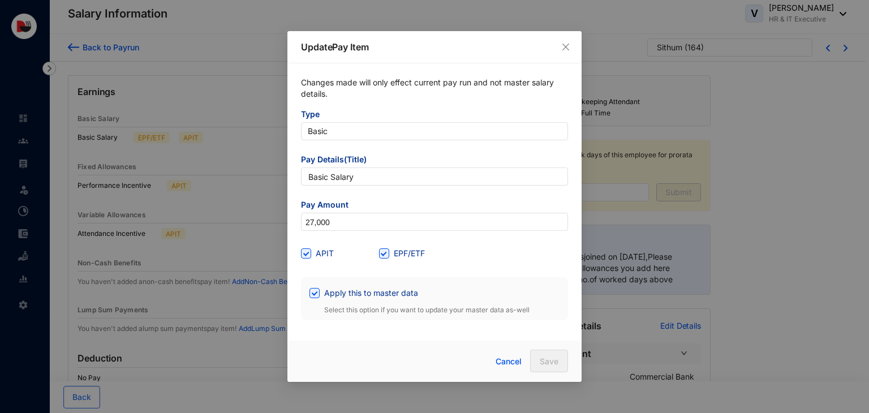
click at [395, 260] on div "EPF/ETF" at bounding box center [418, 254] width 78 height 18
click at [388, 257] on span at bounding box center [384, 254] width 10 height 10
click at [387, 256] on input "EPF/ETF" at bounding box center [383, 253] width 8 height 8
checkbox input "false"
click at [546, 370] on button "Save" at bounding box center [549, 361] width 38 height 23
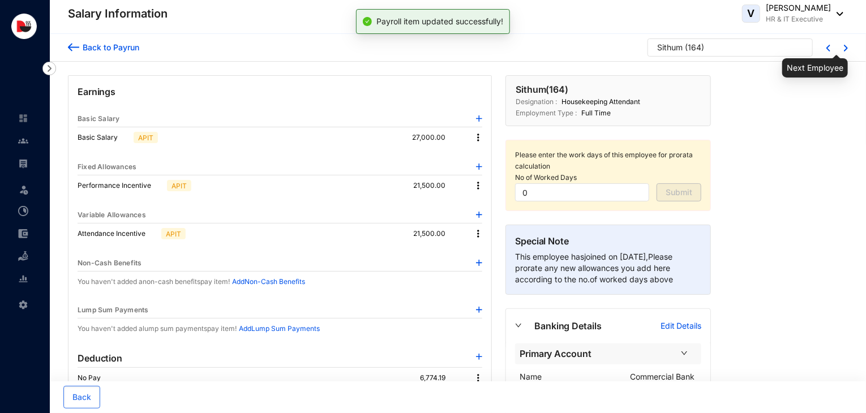
click at [847, 48] on img at bounding box center [846, 48] width 4 height 7
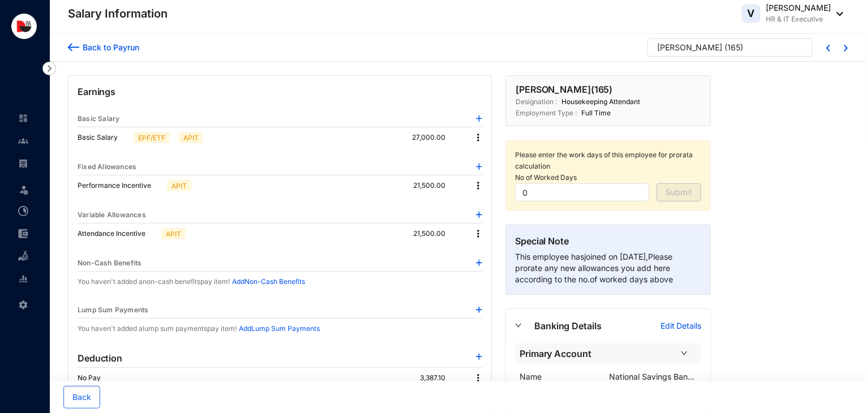
click at [477, 137] on img at bounding box center [478, 137] width 11 height 11
click at [489, 157] on span "Edit" at bounding box center [489, 156] width 14 height 12
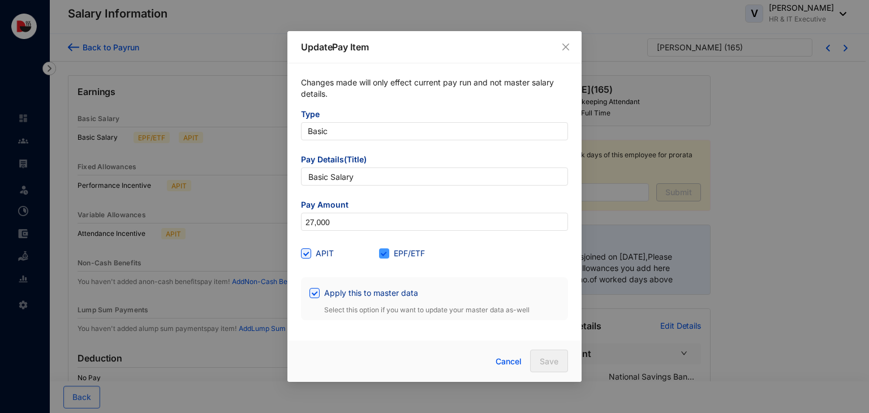
click at [410, 253] on span "EPF/ETF" at bounding box center [409, 253] width 40 height 12
click at [387, 253] on input "EPF/ETF" at bounding box center [383, 253] width 8 height 8
checkbox input "false"
click at [539, 357] on button "Save" at bounding box center [549, 361] width 38 height 23
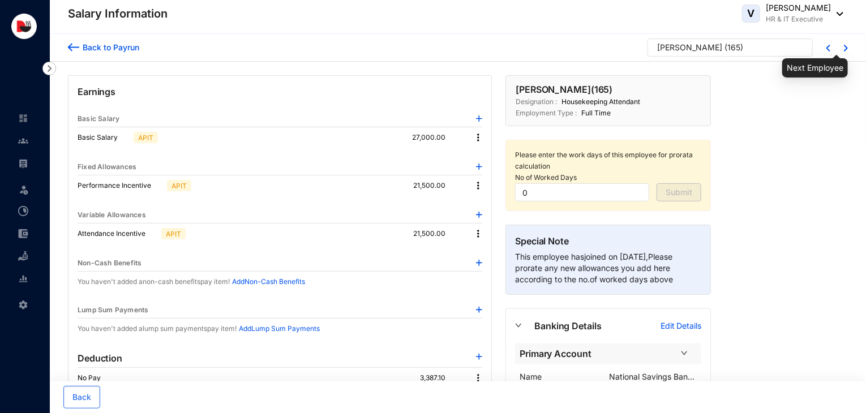
click at [847, 46] on img at bounding box center [846, 48] width 4 height 7
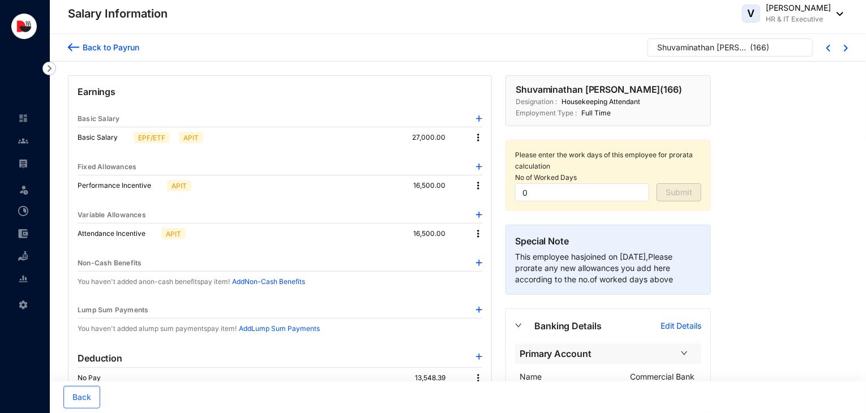
click at [479, 136] on img at bounding box center [478, 137] width 11 height 11
click at [495, 157] on span "Edit" at bounding box center [489, 156] width 14 height 12
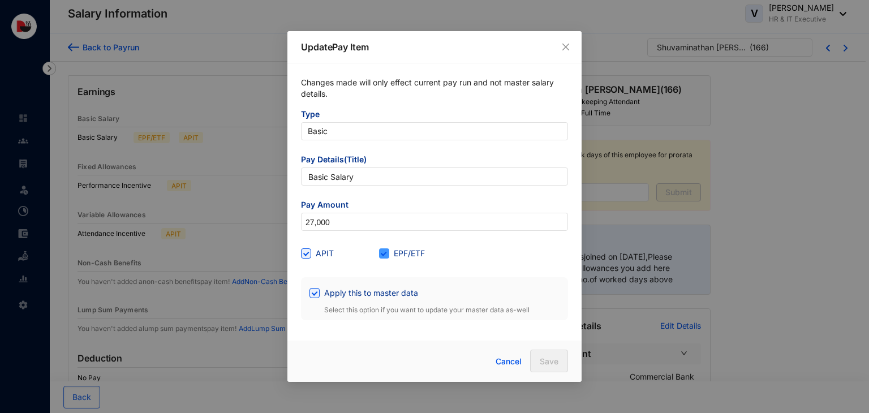
click at [399, 252] on span "EPF/ETF" at bounding box center [409, 253] width 40 height 12
click at [387, 252] on input "EPF/ETF" at bounding box center [383, 253] width 8 height 8
checkbox input "false"
click at [539, 353] on button "Save" at bounding box center [549, 361] width 38 height 23
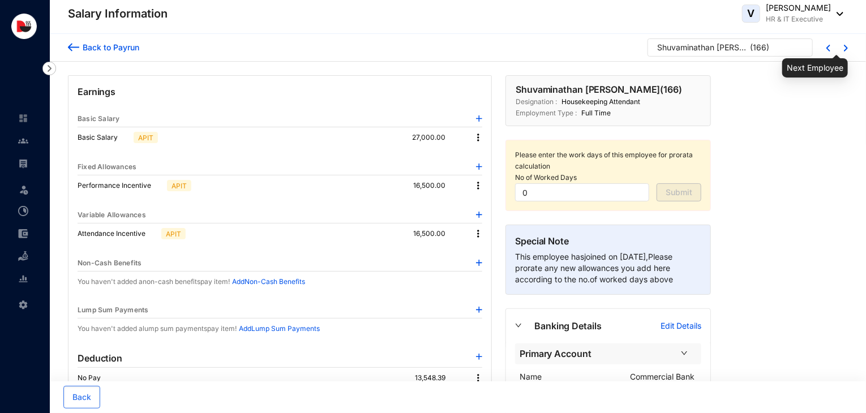
click at [845, 46] on img at bounding box center [846, 48] width 4 height 7
click at [477, 136] on img at bounding box center [478, 137] width 11 height 11
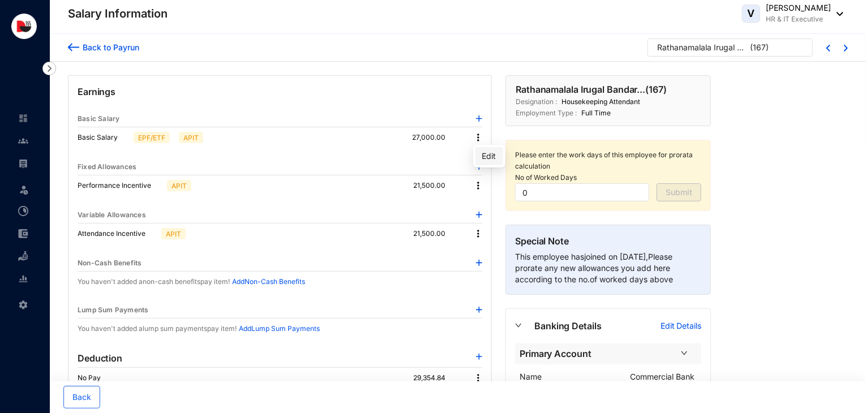
click at [494, 161] on span "Edit" at bounding box center [489, 156] width 14 height 12
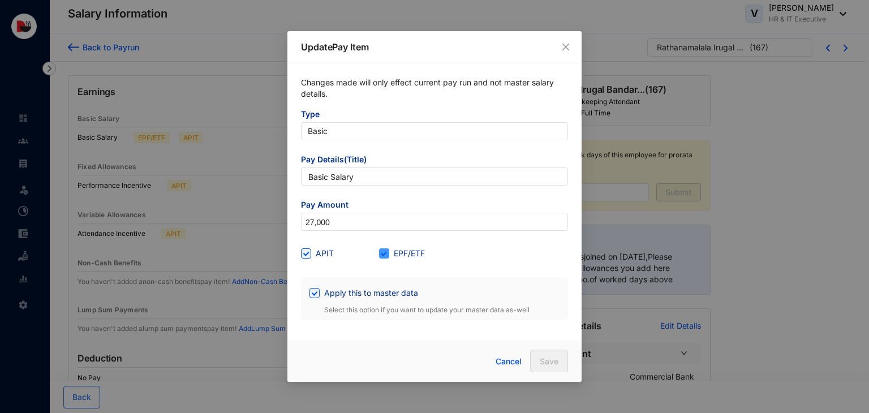
click at [395, 254] on span "EPF/ETF" at bounding box center [409, 253] width 40 height 12
click at [387, 254] on input "EPF/ETF" at bounding box center [383, 253] width 8 height 8
checkbox input "false"
click at [542, 354] on button "Save" at bounding box center [549, 361] width 38 height 23
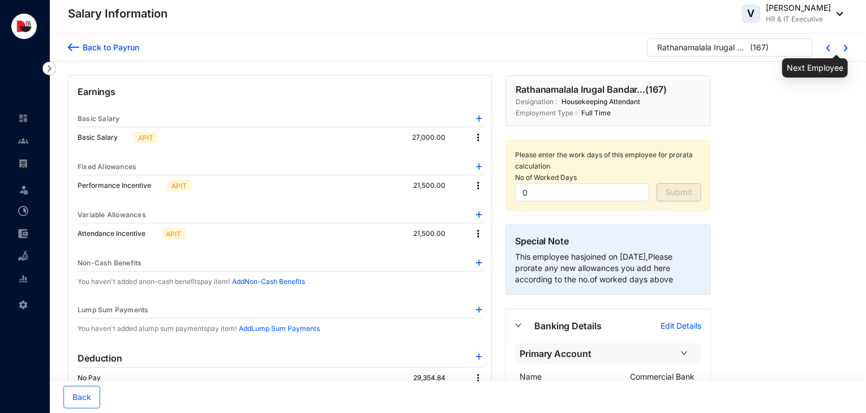
click at [847, 47] on img at bounding box center [846, 48] width 4 height 7
type input "31"
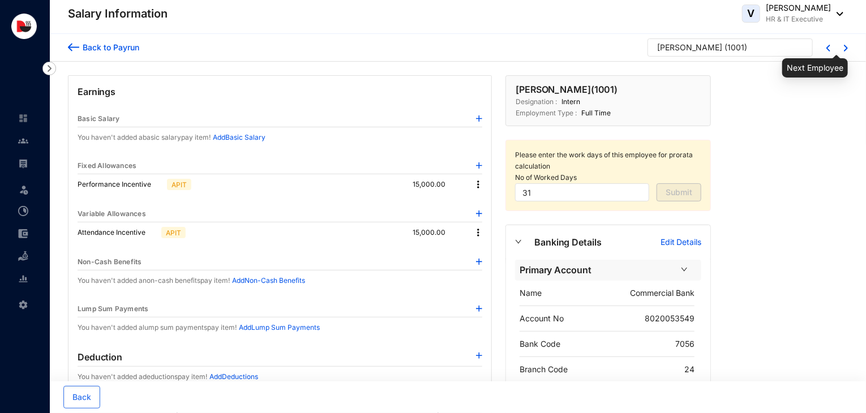
click at [847, 47] on img at bounding box center [846, 48] width 4 height 7
click at [84, 398] on span "Back" at bounding box center [81, 397] width 19 height 11
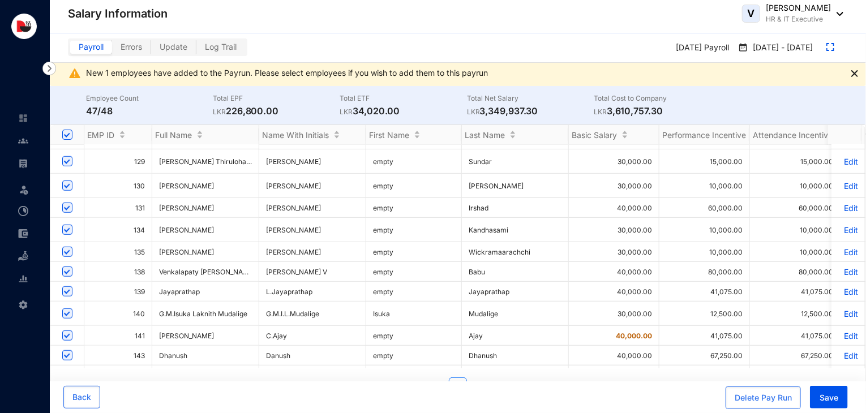
scroll to position [389, 0]
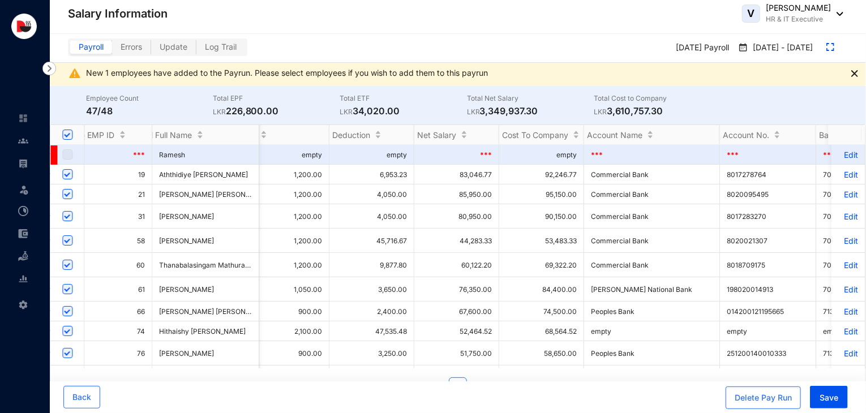
scroll to position [0, 1281]
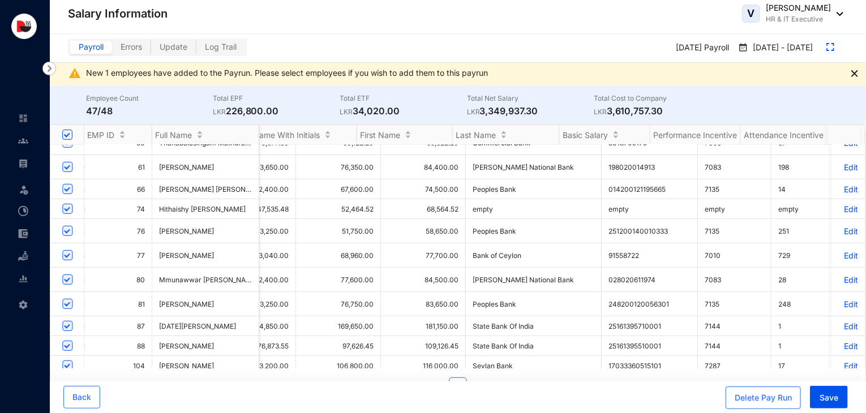
drag, startPoint x: 540, startPoint y: 112, endPoint x: 484, endPoint y: 113, distance: 56.1
click at [484, 113] on p "LKR 3,349,937.30" at bounding box center [530, 111] width 127 height 14
copy p "3,349,937.30"
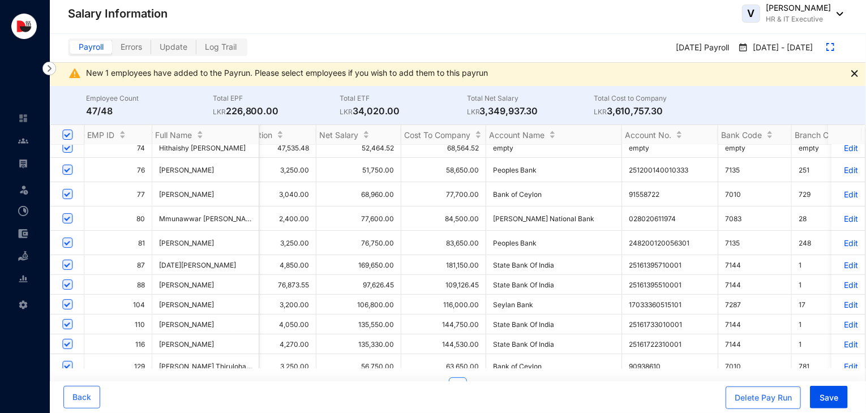
scroll to position [0, 9]
click at [845, 289] on p "Edit" at bounding box center [848, 285] width 20 height 10
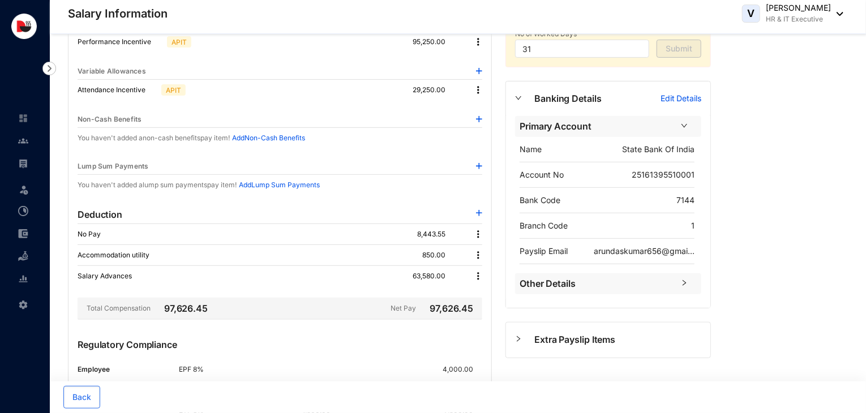
scroll to position [158, 0]
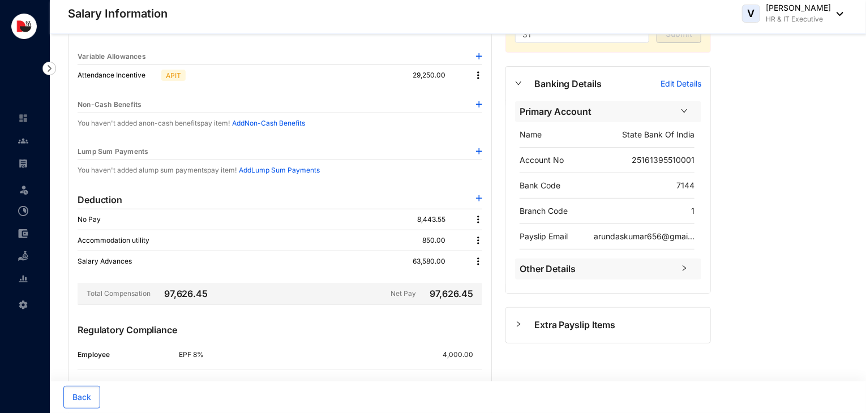
click at [477, 196] on img at bounding box center [479, 198] width 6 height 6
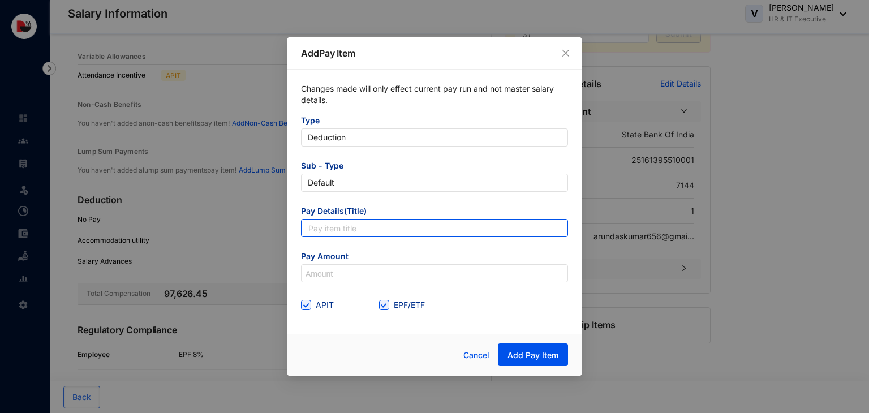
click at [375, 229] on input "text" at bounding box center [434, 228] width 267 height 18
type input "Mobile SIM Bill Deduction"
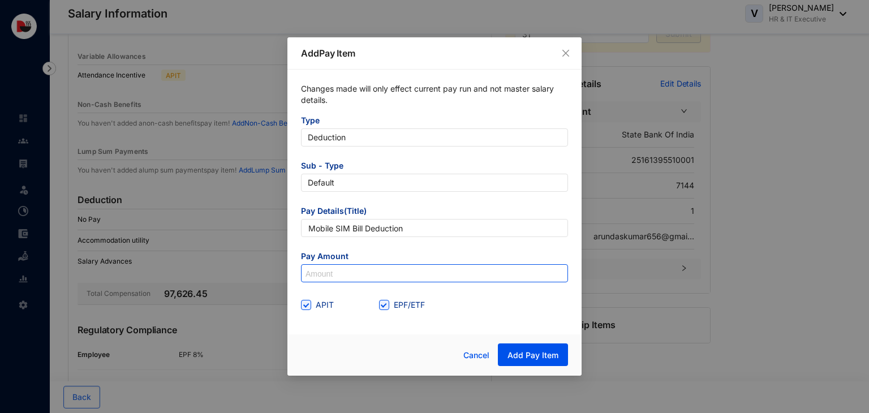
click at [340, 273] on input at bounding box center [435, 274] width 266 height 18
type input "1,660"
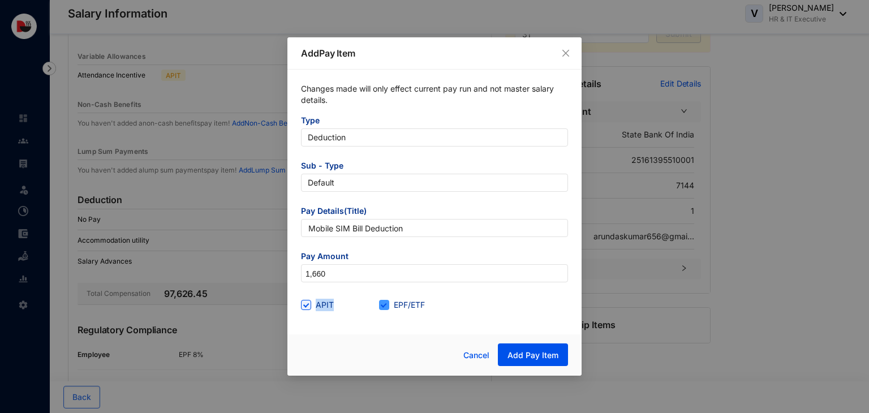
drag, startPoint x: 310, startPoint y: 303, endPoint x: 388, endPoint y: 303, distance: 78.1
click at [388, 303] on div "APIT EPF/ETF" at bounding box center [434, 305] width 267 height 18
click at [388, 303] on span at bounding box center [384, 305] width 10 height 10
click at [387, 303] on input "EPF/ETF" at bounding box center [383, 304] width 8 height 8
checkbox input "false"
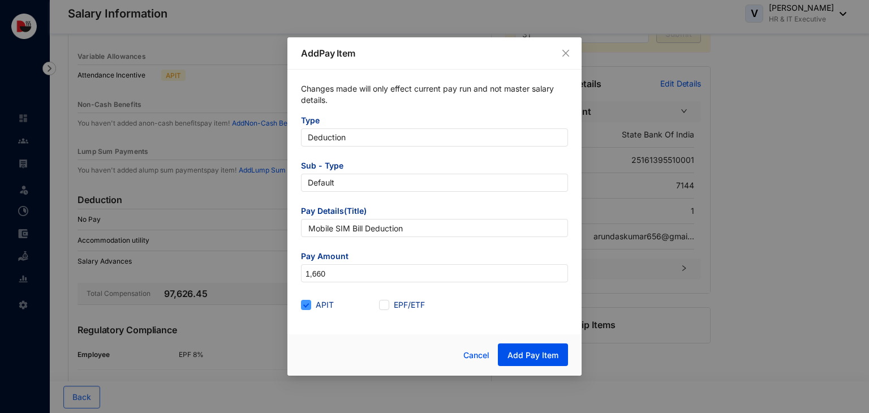
click at [318, 307] on span "APIT" at bounding box center [324, 305] width 27 height 12
click at [309, 307] on input "APIT" at bounding box center [305, 304] width 8 height 8
checkbox input "false"
click at [545, 357] on span "Add Pay Item" at bounding box center [533, 355] width 51 height 11
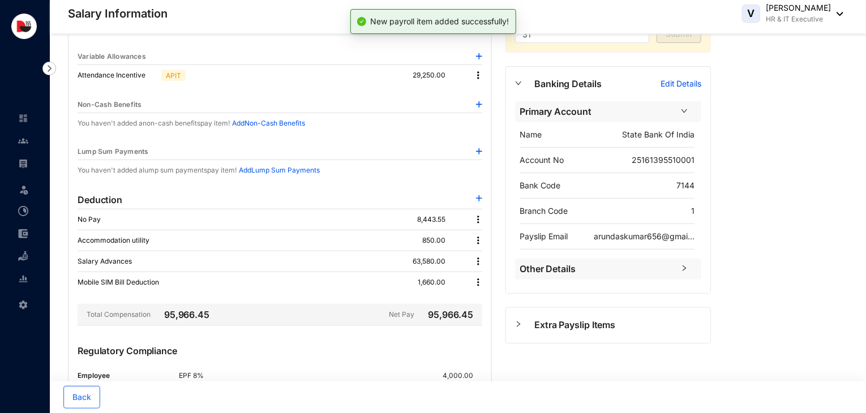
scroll to position [0, 0]
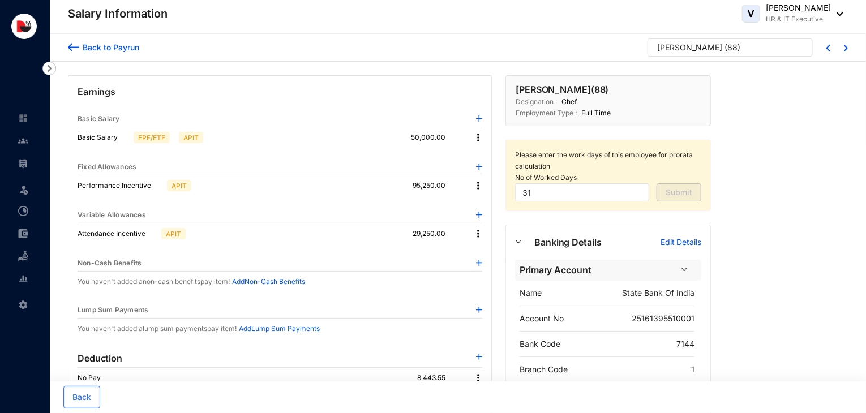
click at [110, 50] on div "Back to Payrun" at bounding box center [109, 47] width 60 height 12
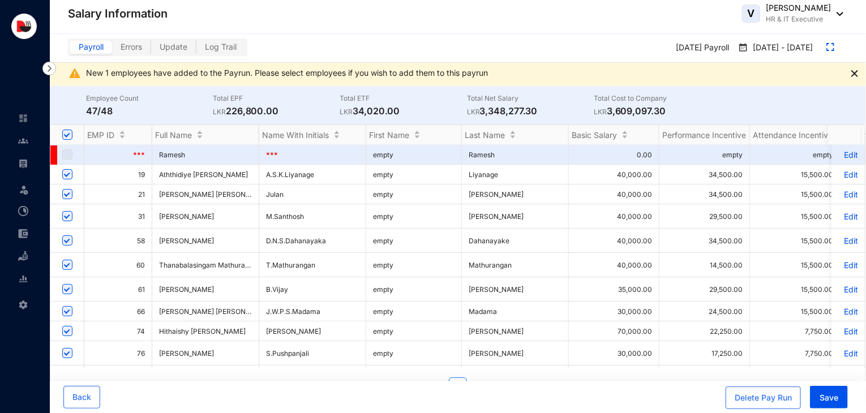
drag, startPoint x: 540, startPoint y: 109, endPoint x: 482, endPoint y: 116, distance: 58.2
click at [482, 116] on p "LKR 3,348,277.30" at bounding box center [530, 111] width 127 height 14
copy p "3,348,277.30"
click at [560, 109] on p "LKR 3,348,277.30" at bounding box center [530, 111] width 127 height 14
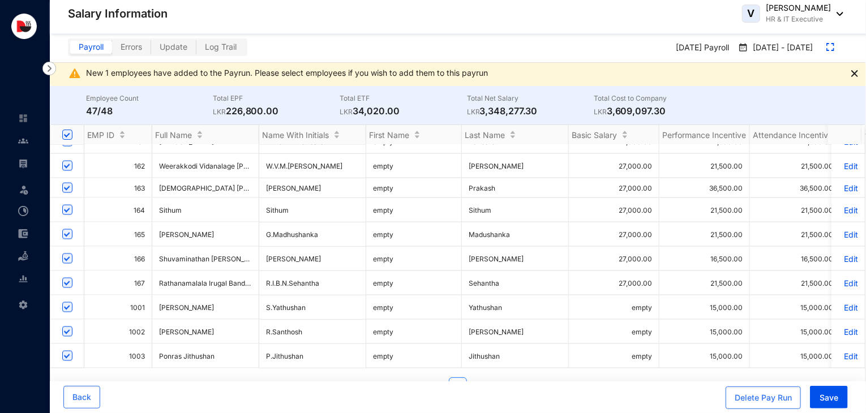
scroll to position [23, 0]
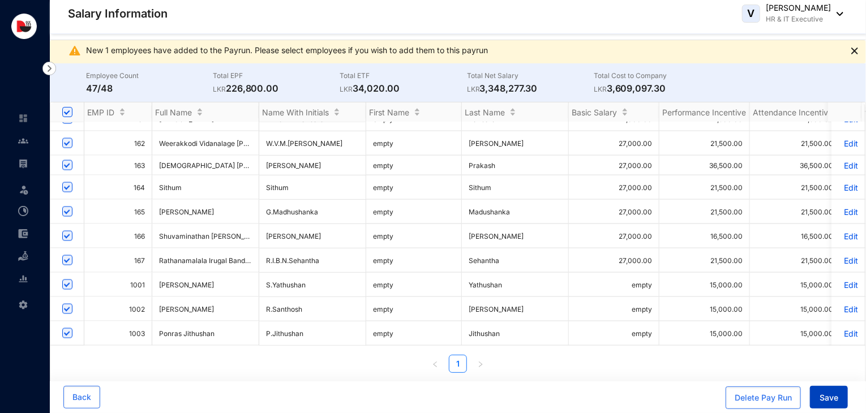
click at [831, 405] on button "Save" at bounding box center [829, 397] width 38 height 23
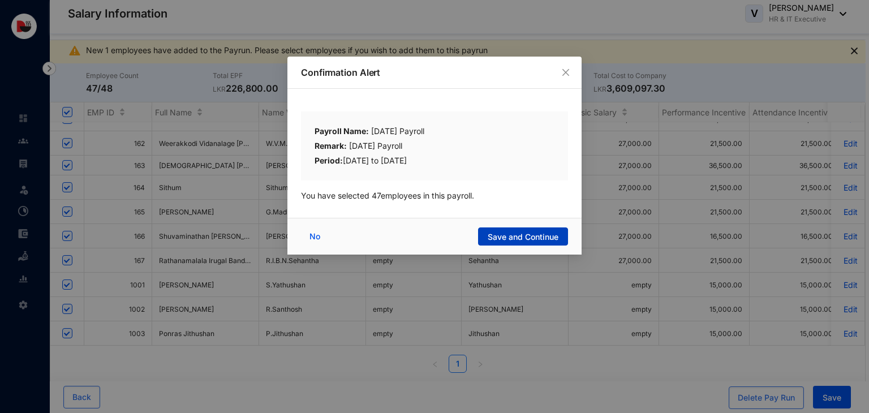
click at [524, 236] on span "Save and Continue" at bounding box center [523, 237] width 71 height 11
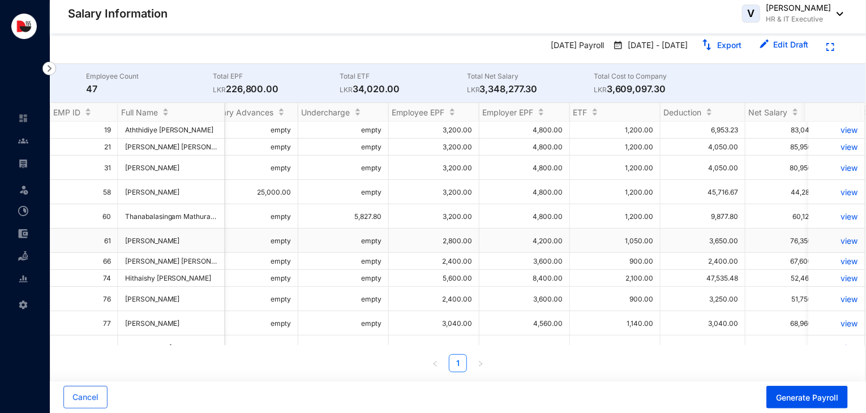
scroll to position [0, 0]
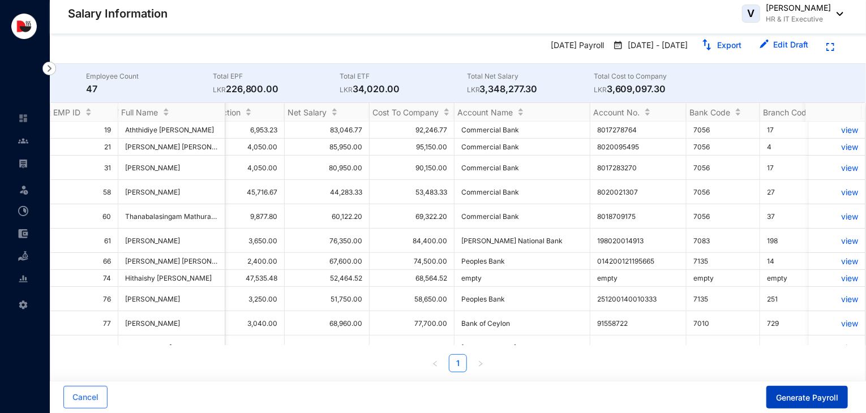
click at [820, 397] on span "Generate Payroll" at bounding box center [807, 397] width 62 height 11
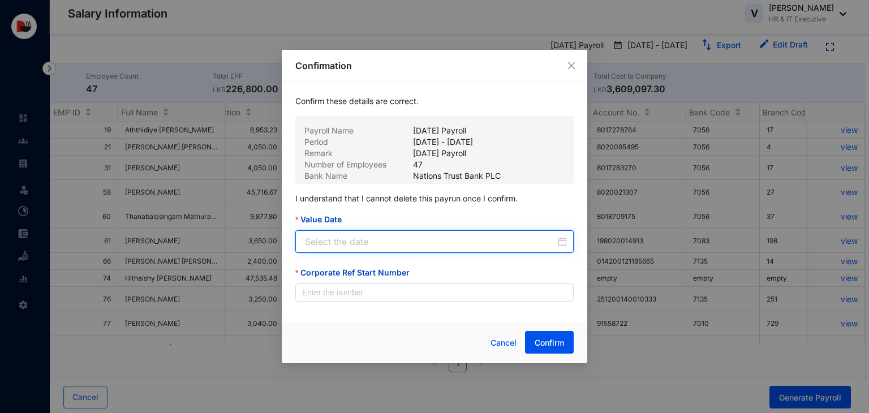
click at [440, 235] on input "Value Date" at bounding box center [430, 242] width 251 height 14
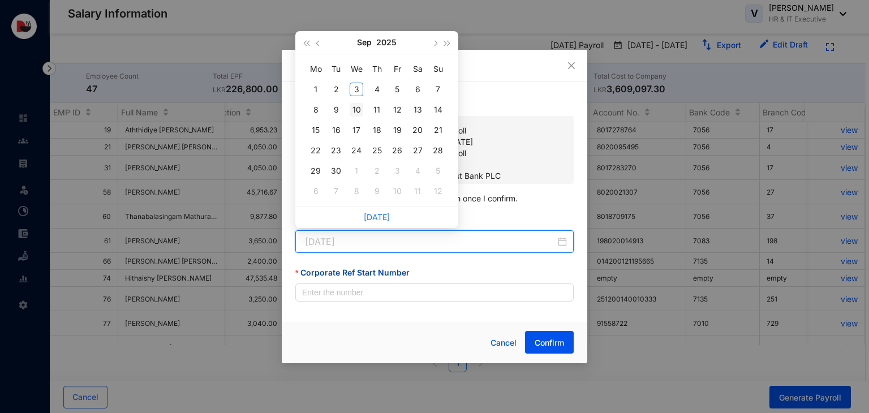
type input "2025-09-10"
click at [352, 112] on div "10" at bounding box center [357, 110] width 14 height 14
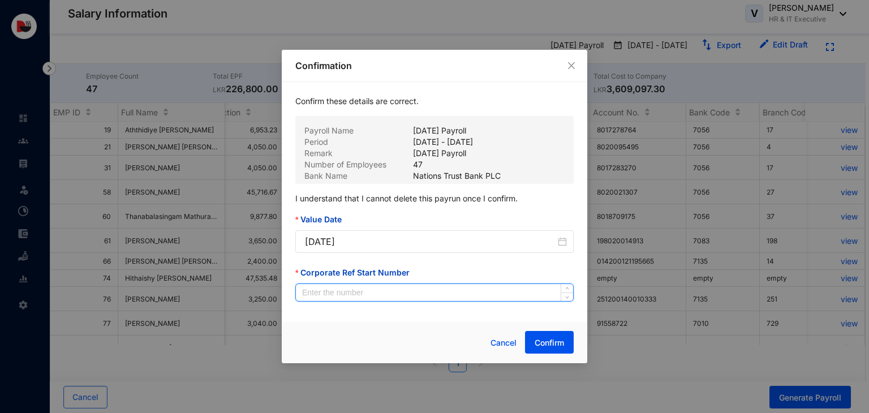
click at [365, 292] on input "Corporate Ref Start Number" at bounding box center [434, 292] width 277 height 17
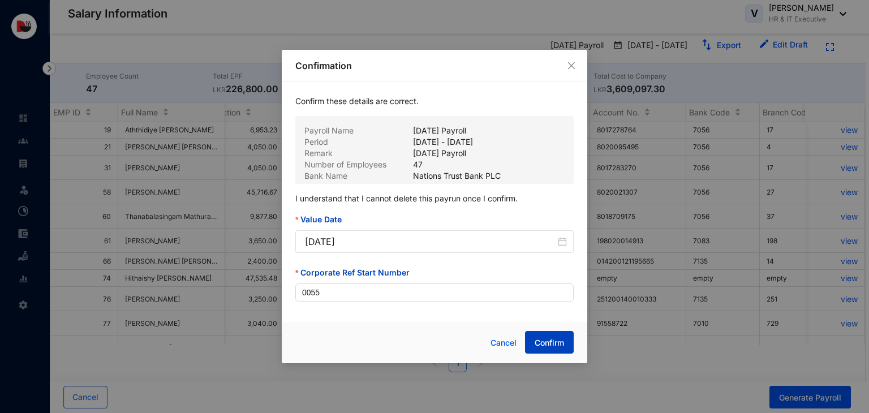
type input "55"
click at [552, 345] on span "Confirm" at bounding box center [549, 342] width 29 height 11
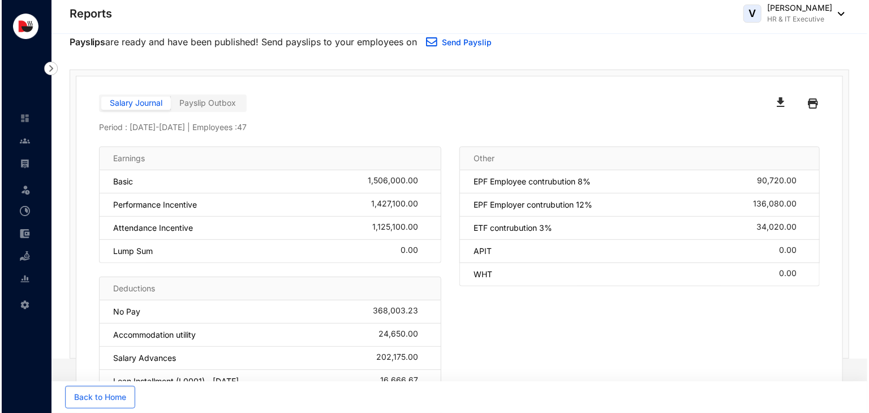
scroll to position [183, 0]
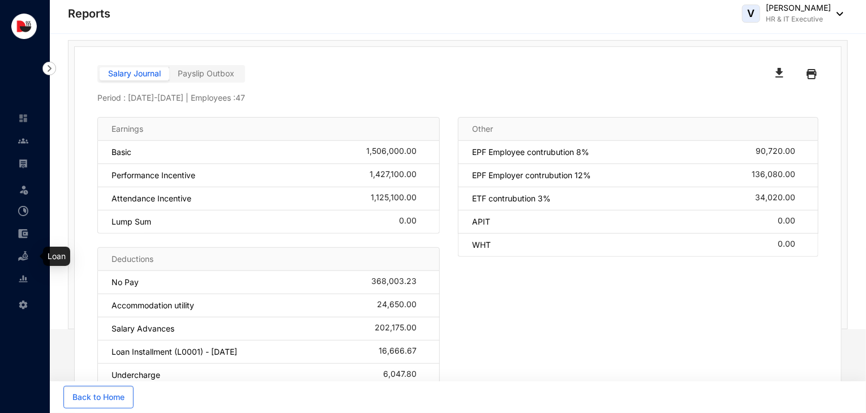
click at [27, 259] on img at bounding box center [23, 256] width 10 height 10
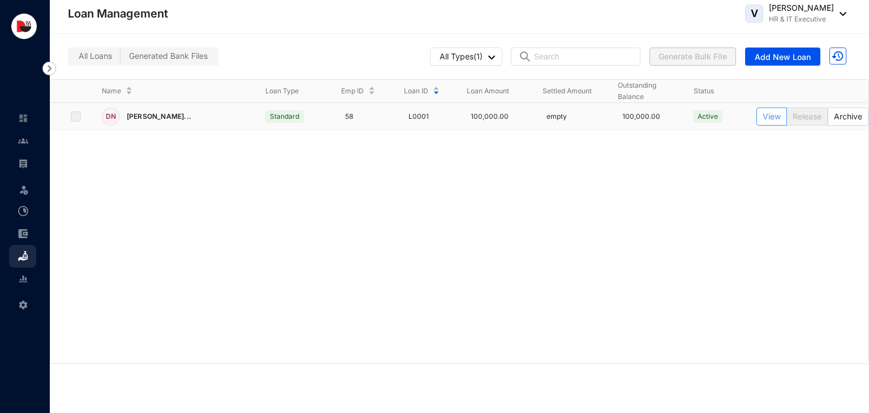
click at [768, 114] on span "View" at bounding box center [772, 116] width 18 height 12
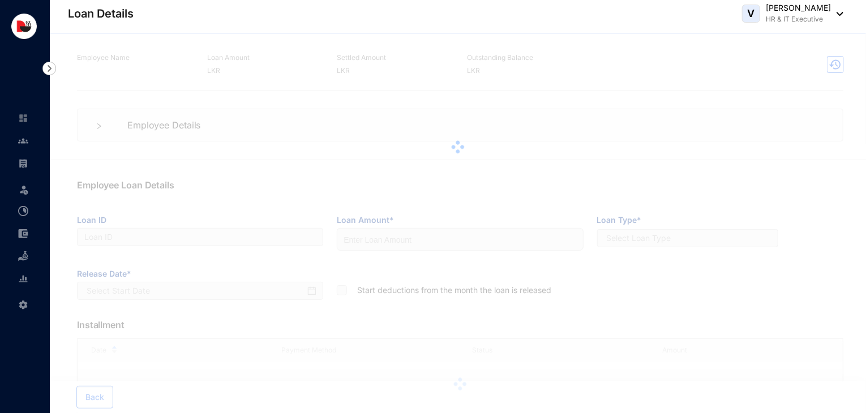
type input "L0001"
type input "100000"
checkbox input "true"
type input "21-08-2025"
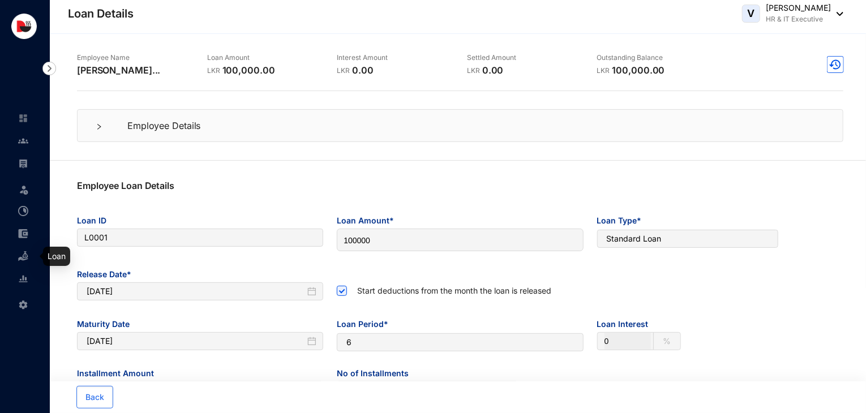
click at [23, 254] on img at bounding box center [23, 256] width 10 height 10
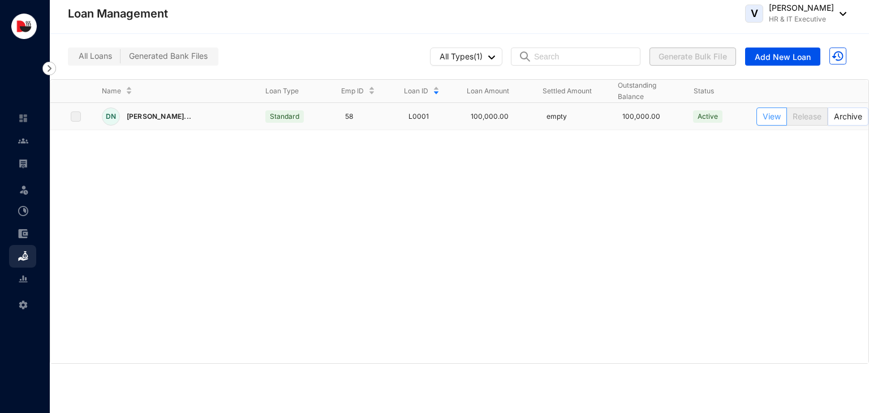
click at [770, 118] on span "View" at bounding box center [772, 116] width 18 height 12
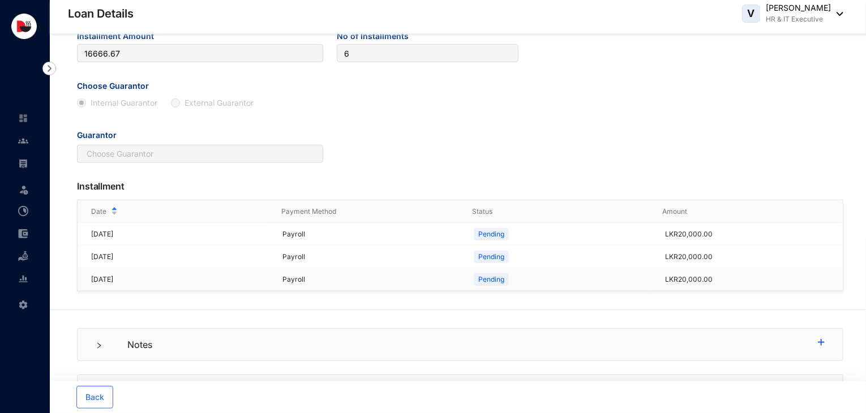
scroll to position [45, 0]
click at [96, 392] on span "Back" at bounding box center [94, 397] width 19 height 11
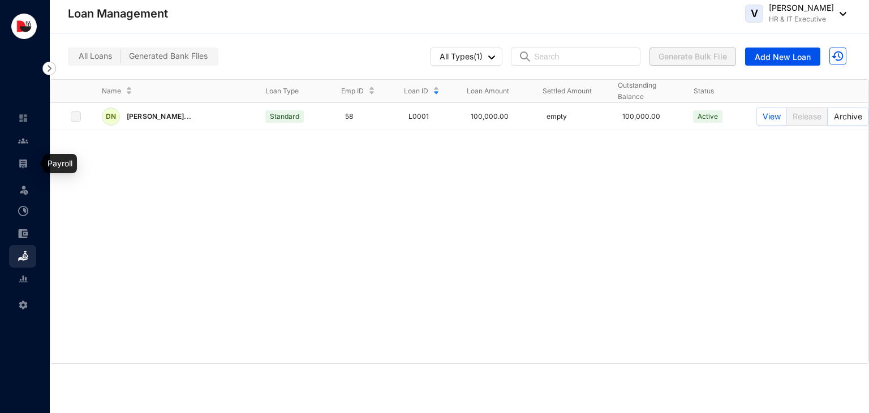
click at [24, 164] on img at bounding box center [23, 163] width 10 height 10
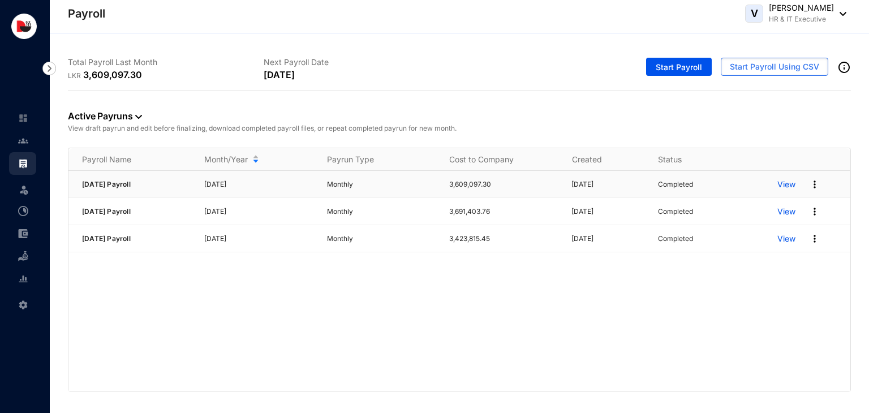
click at [788, 184] on p "View" at bounding box center [787, 184] width 18 height 11
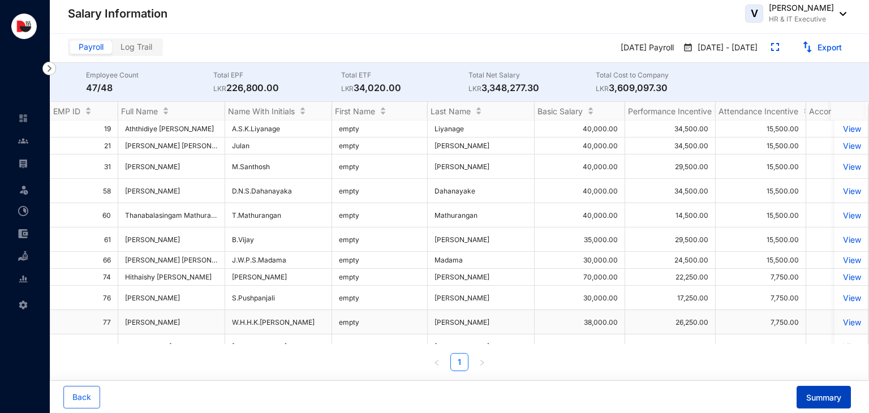
click at [819, 395] on span "Summary" at bounding box center [824, 397] width 35 height 11
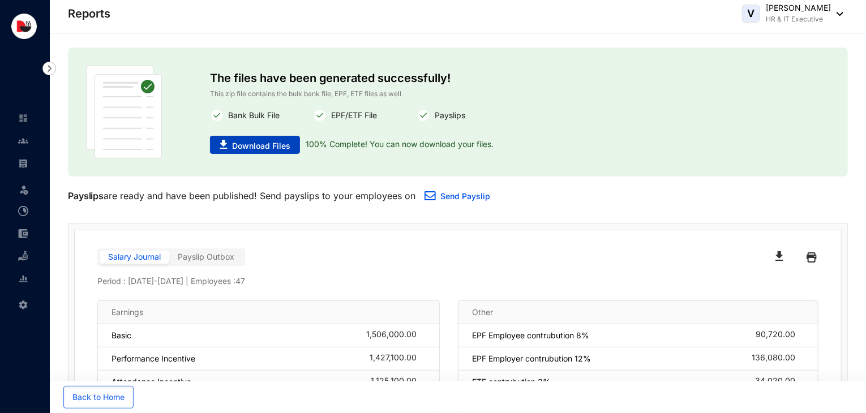
click at [265, 145] on span "Download Files" at bounding box center [261, 145] width 58 height 11
